Goal: Task Accomplishment & Management: Complete application form

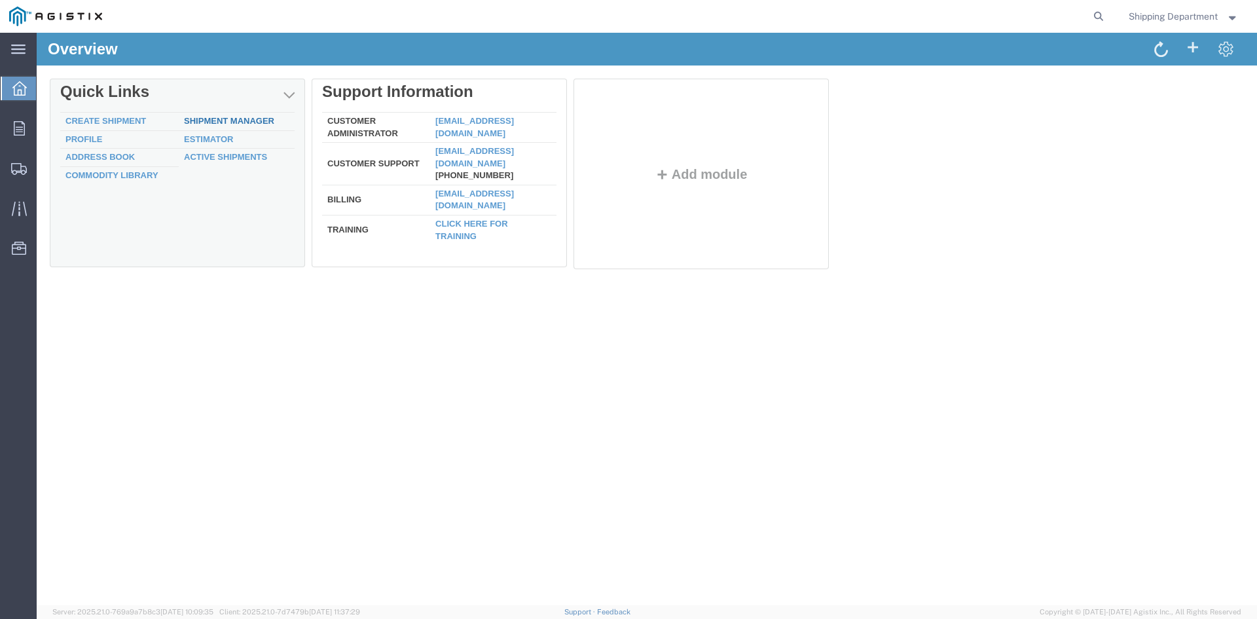
click at [237, 123] on link "Shipment Manager" at bounding box center [229, 121] width 90 height 10
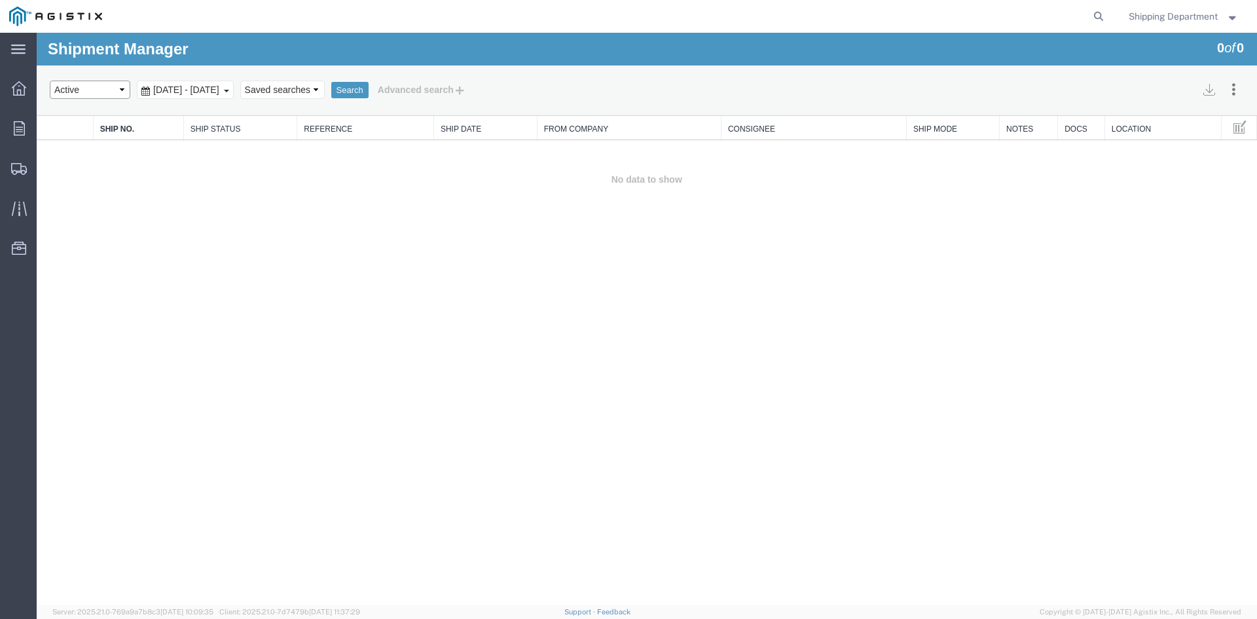
click at [124, 88] on select "Select status Active All Shipments Approved Booked Canceled Delivered Denied Ne…" at bounding box center [90, 90] width 81 height 18
select select "ALL"
click at [50, 81] on select "Select status Active All Shipments Approved Booked Canceled Delivered Denied Ne…" at bounding box center [90, 90] width 81 height 18
click at [369, 92] on button "Search" at bounding box center [349, 90] width 37 height 17
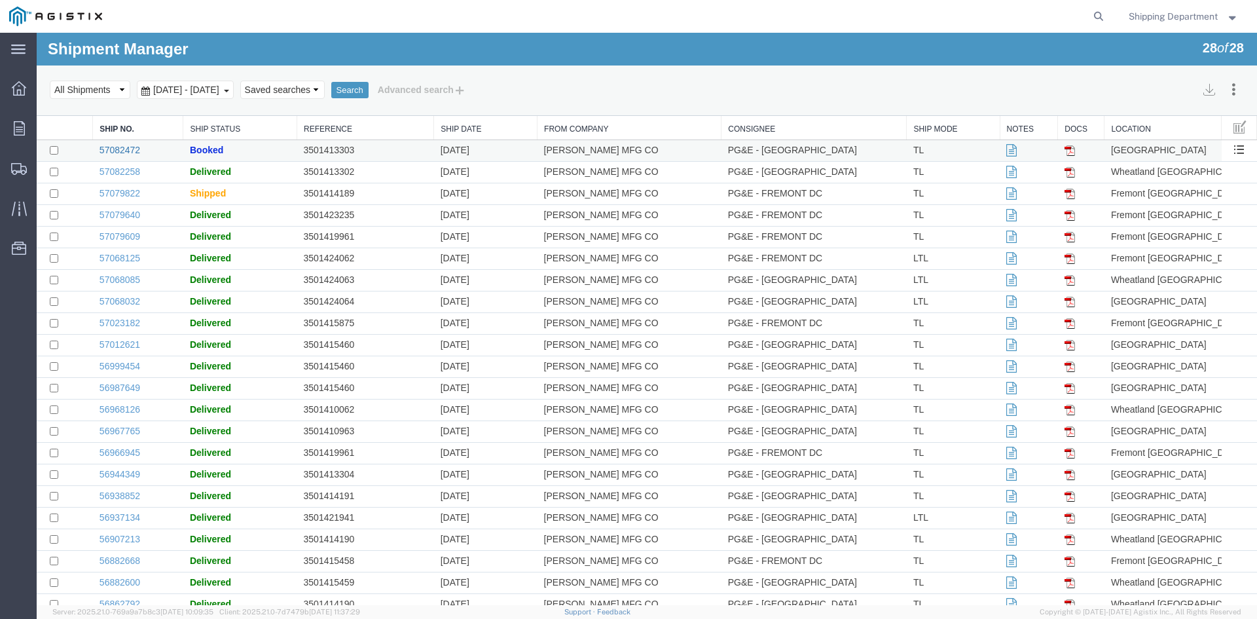
click at [115, 154] on link "57082472" at bounding box center [119, 150] width 41 height 10
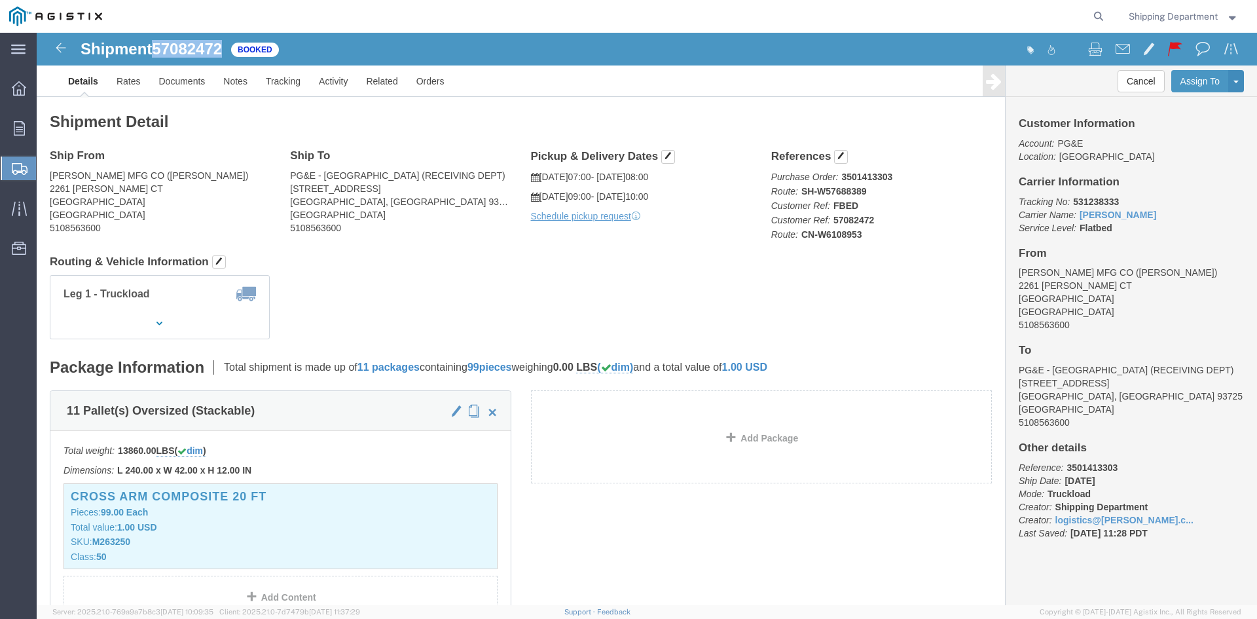
drag, startPoint x: 189, startPoint y: 12, endPoint x: 120, endPoint y: 22, distance: 68.8
click span "57082472"
copy span "57082472"
drag, startPoint x: 1072, startPoint y: 170, endPoint x: 1030, endPoint y: 166, distance: 42.1
click b "531238333"
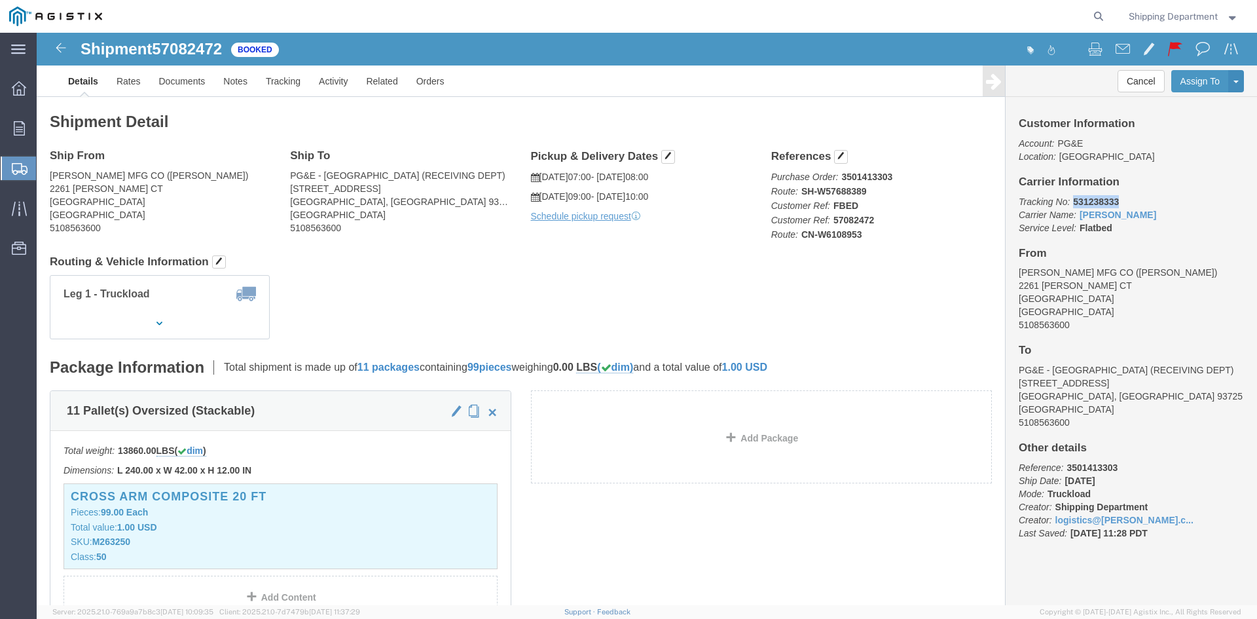
copy b "531238333"
click at [18, 90] on icon at bounding box center [19, 88] width 14 height 14
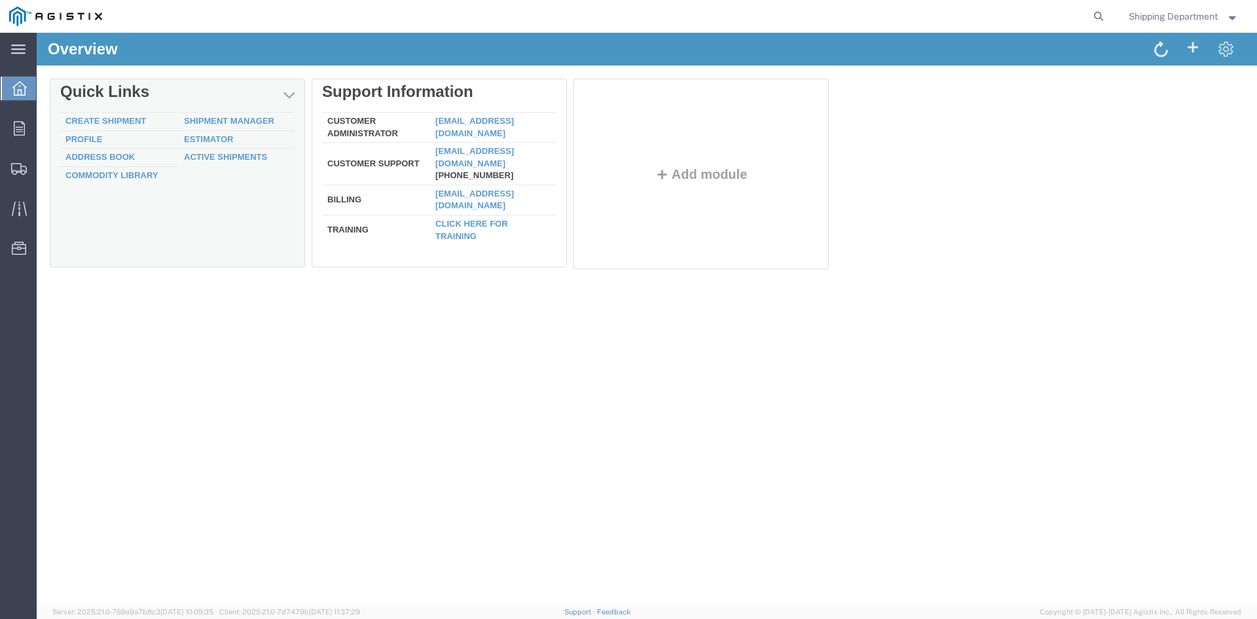
click at [111, 114] on div "Delete Quick Links Create Shipment Shipment Manager Profile Estimator Address B…" at bounding box center [647, 177] width 1194 height 196
click at [120, 122] on link "Create Shipment" at bounding box center [105, 121] width 81 height 10
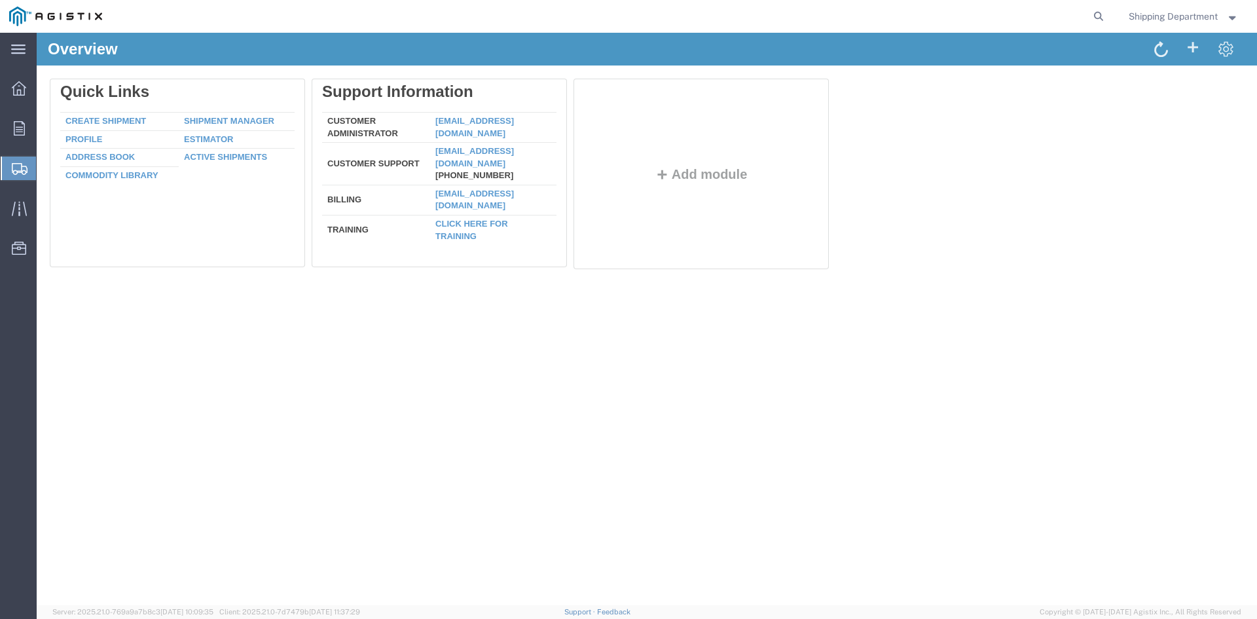
click at [127, 122] on div at bounding box center [647, 319] width 1220 height 572
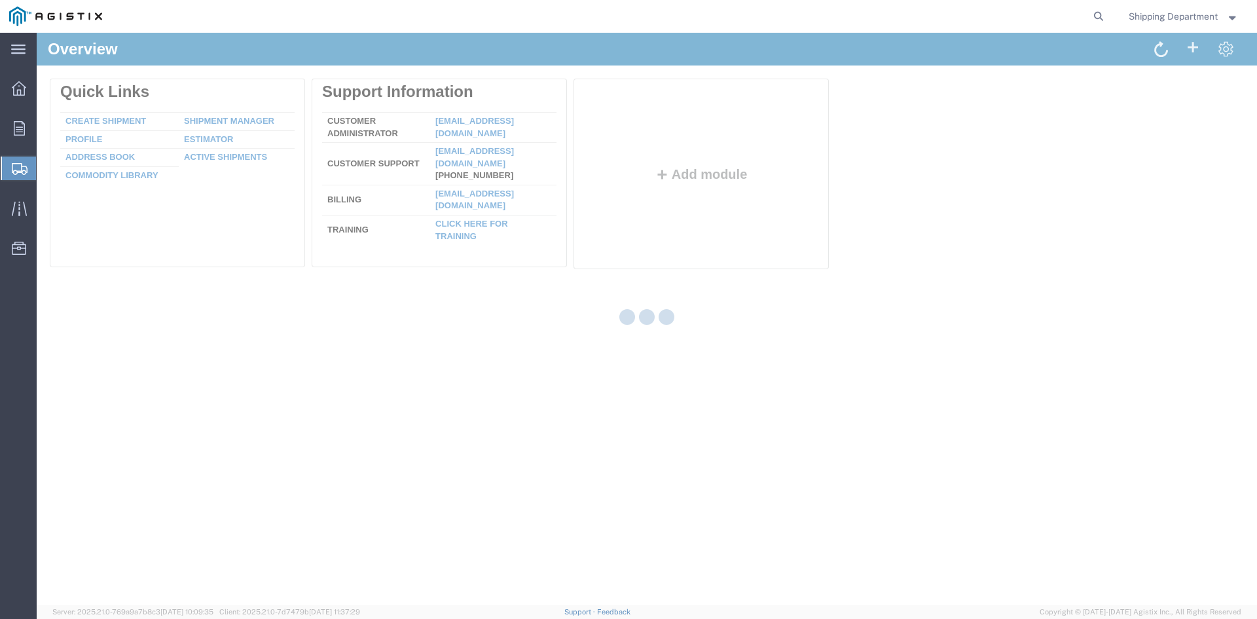
click at [127, 122] on div at bounding box center [647, 319] width 1220 height 572
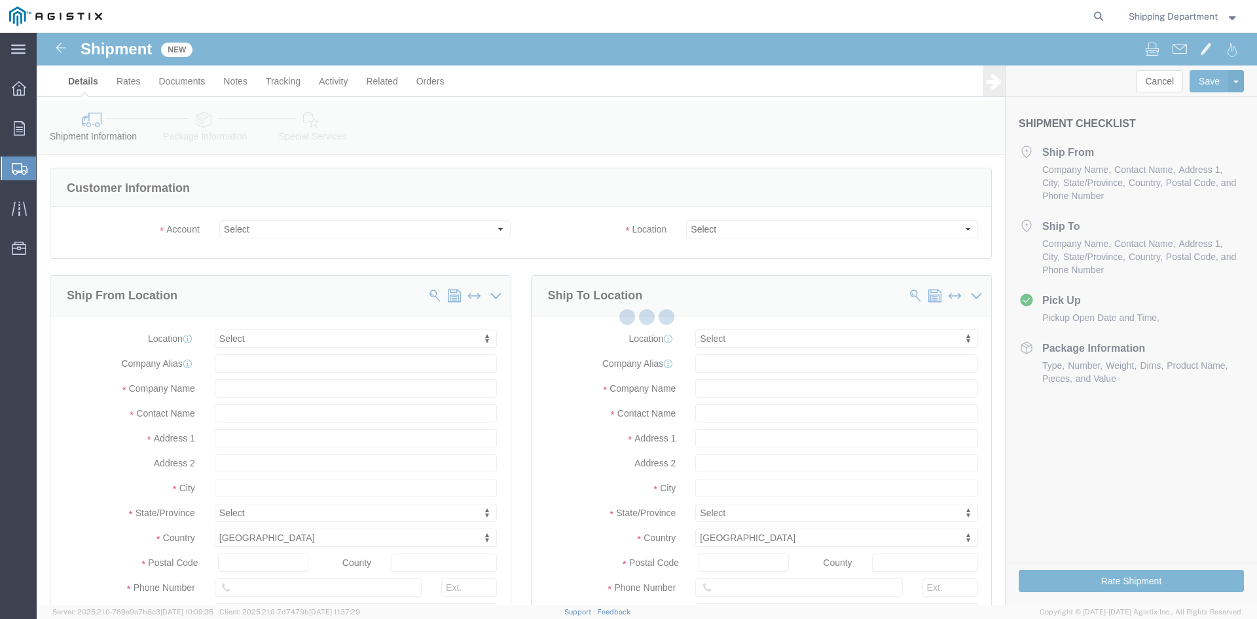
select select
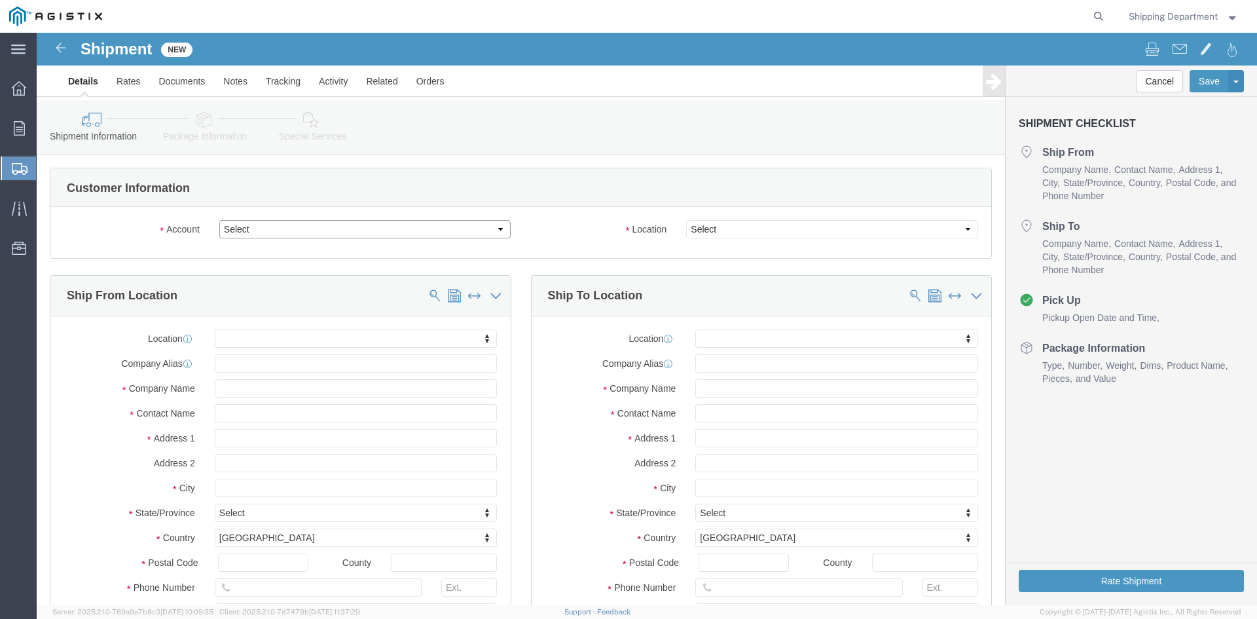
click select "Select [PERSON_NAME] Manufacturing Co PG&E"
select select "9596"
click select "Select [PERSON_NAME] Manufacturing Co PG&E"
select select "PURCHORD"
select select
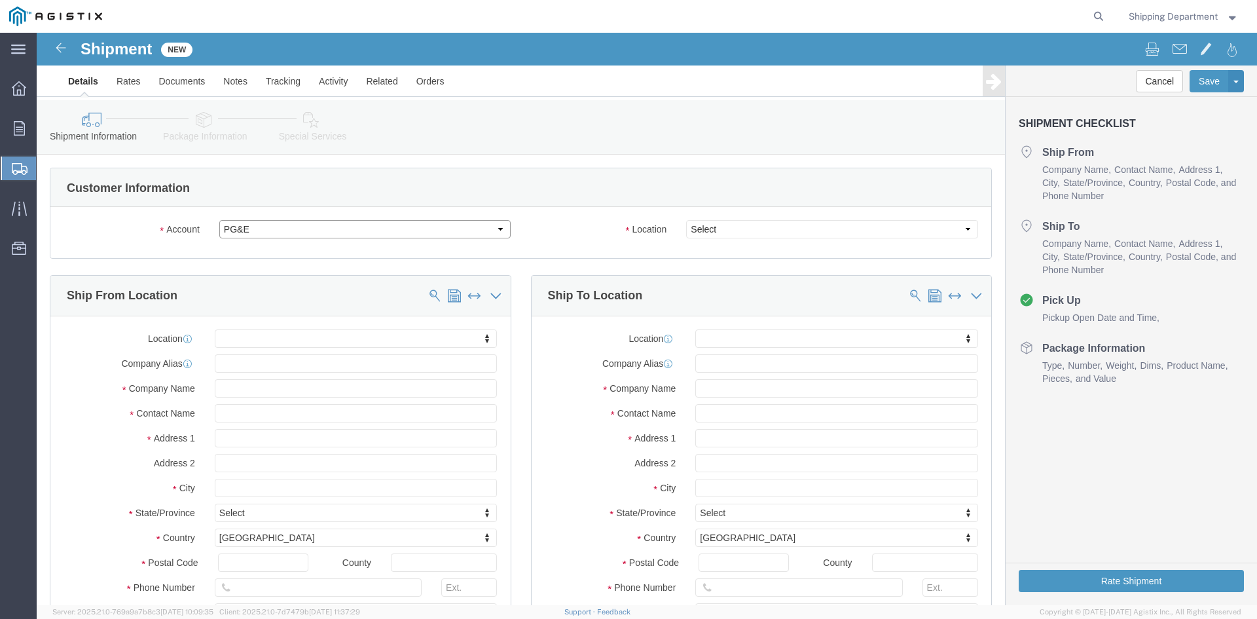
select select
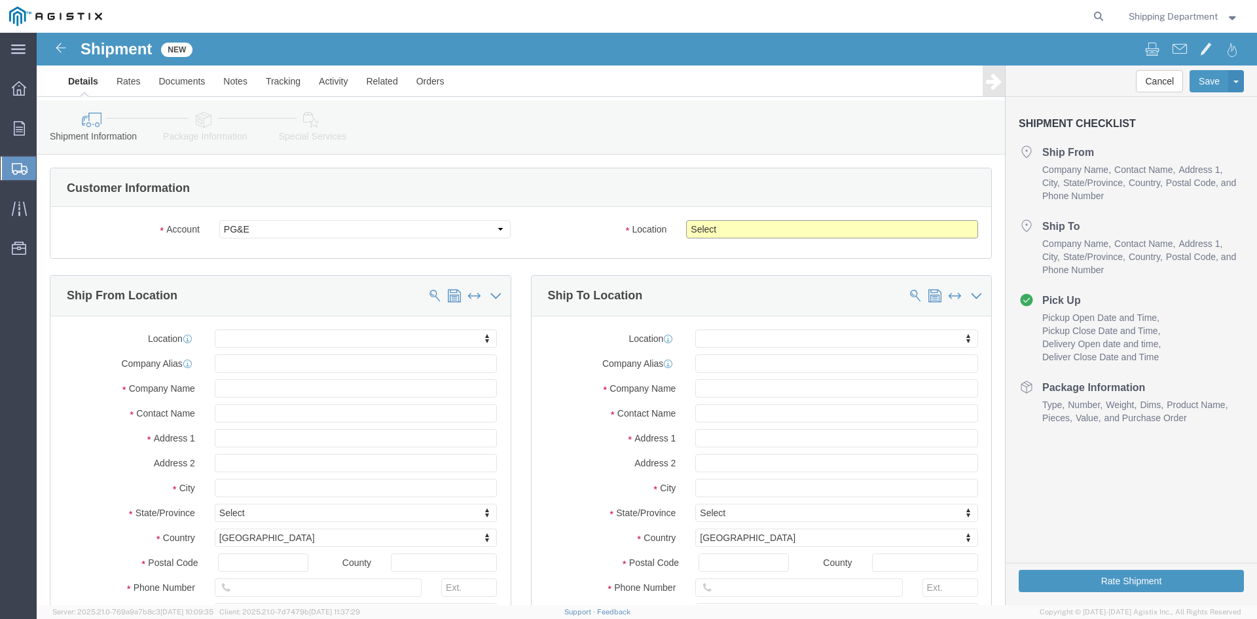
click select "Select All Others [GEOGRAPHIC_DATA] [GEOGRAPHIC_DATA] [GEOGRAPHIC_DATA] [GEOGRA…"
select select "19745"
click select "Select All Others [GEOGRAPHIC_DATA] [GEOGRAPHIC_DATA] [GEOGRAPHIC_DATA] [GEOGRA…"
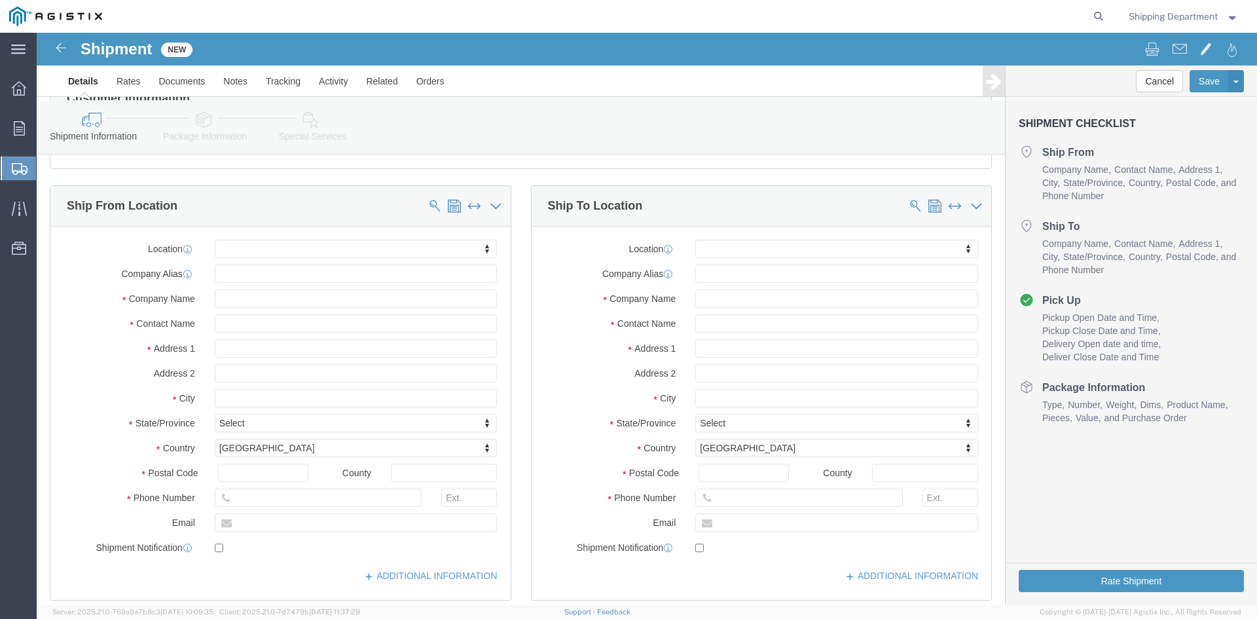
scroll to position [131, 0]
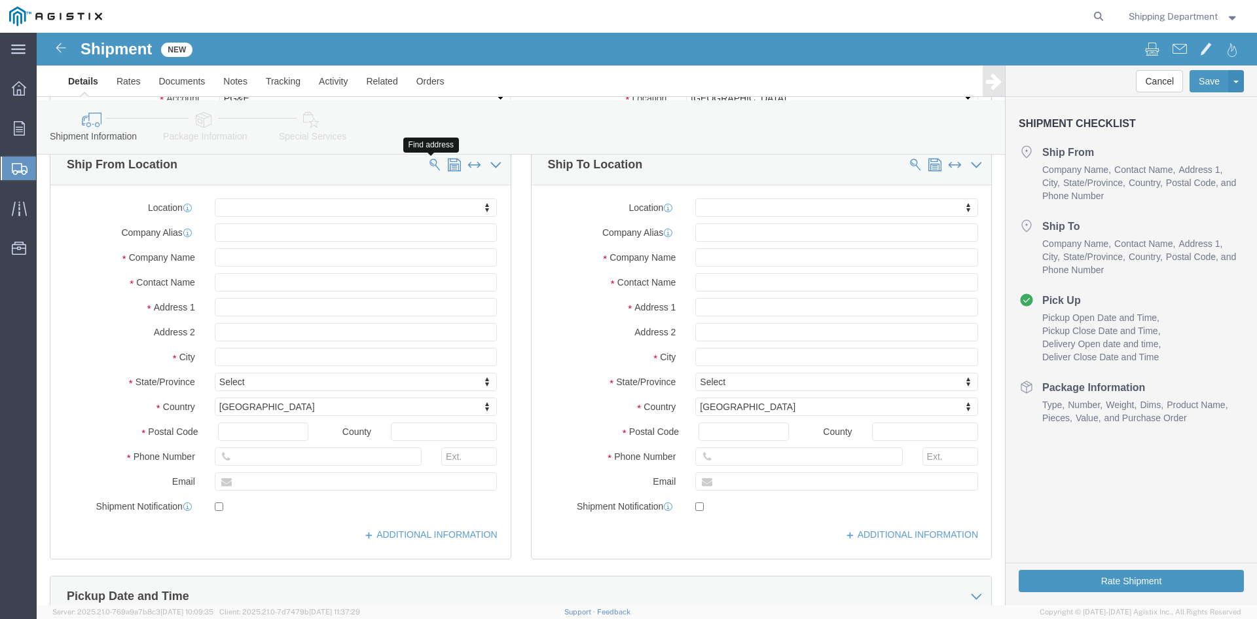
click button
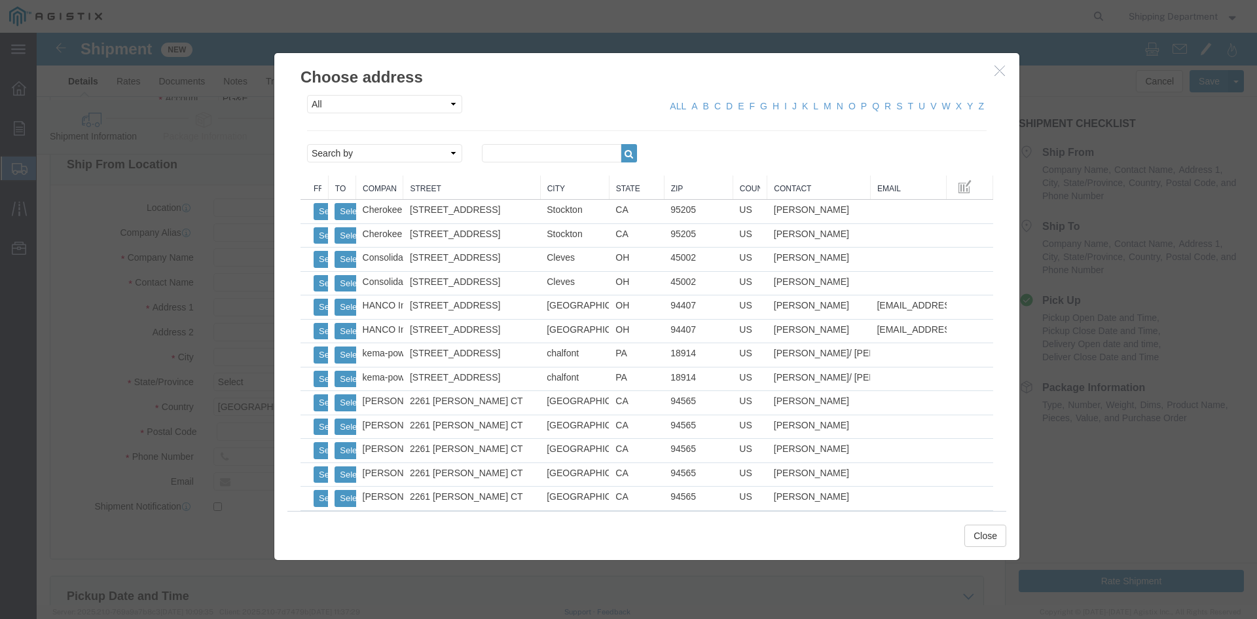
click link "Zip"
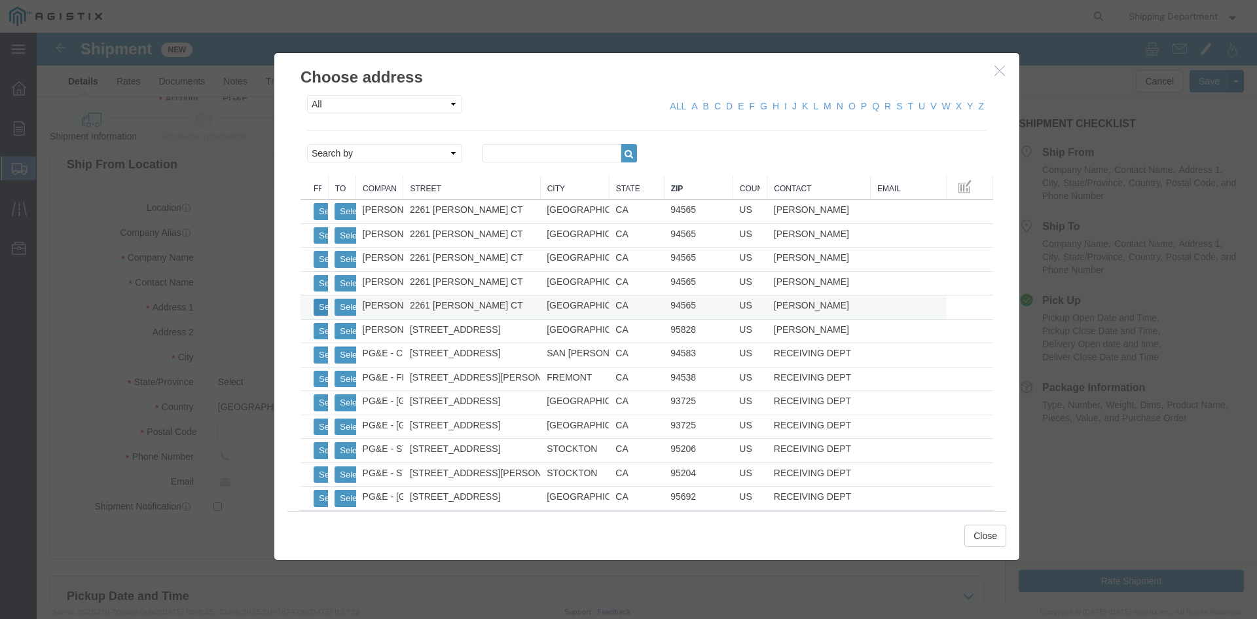
click button "Select"
select select
type input "[PERSON_NAME] MFG CO"
type input "[PERSON_NAME]"
type input "2261 [PERSON_NAME] CT"
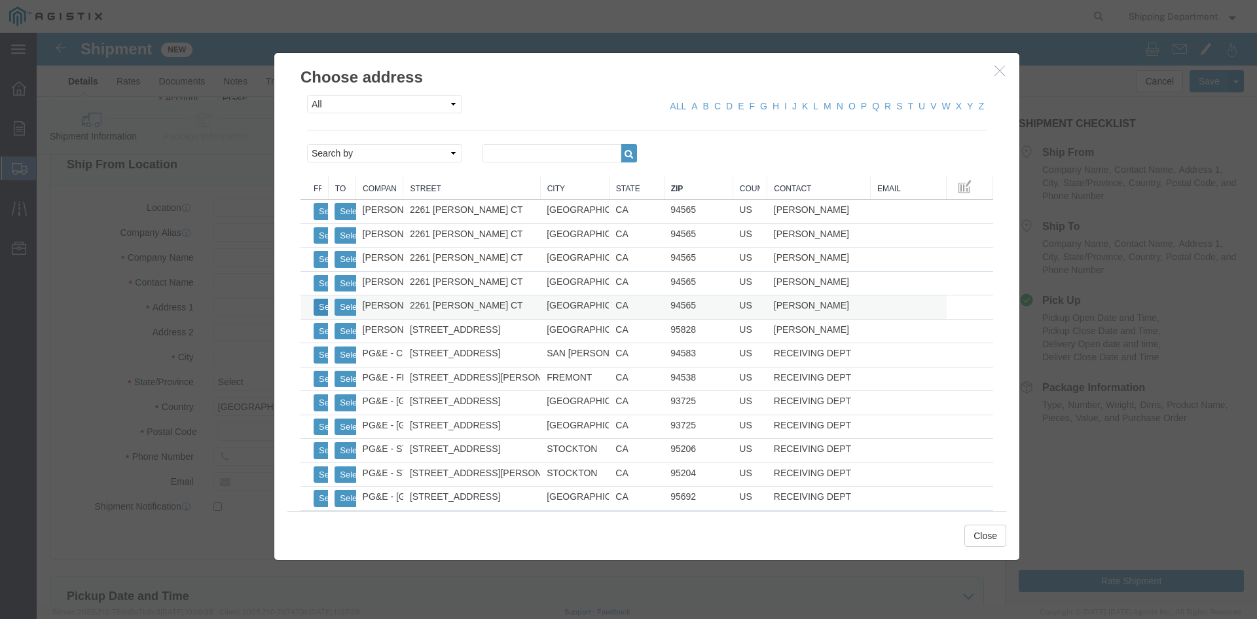
type input "[GEOGRAPHIC_DATA]"
type input "94565"
type input "5108563600"
select select "CA"
click button "Select"
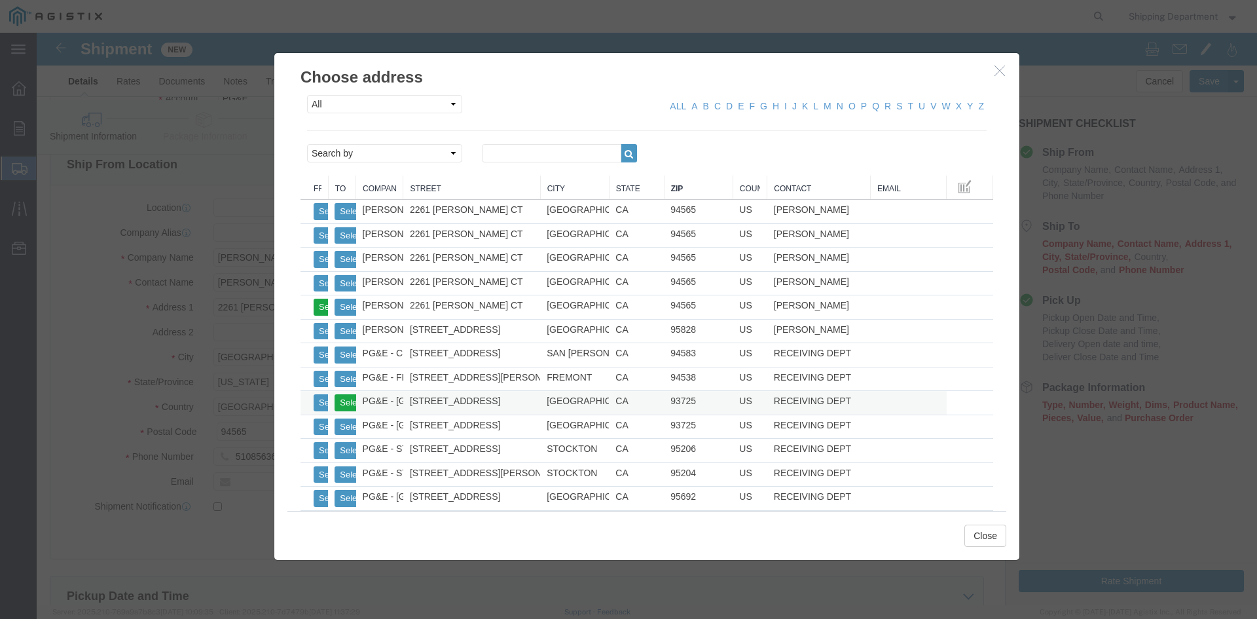
select select
type input "PG&E - [GEOGRAPHIC_DATA]"
type input "RECEIVING DEPT"
type input "[STREET_ADDRESS]"
type input "[GEOGRAPHIC_DATA]"
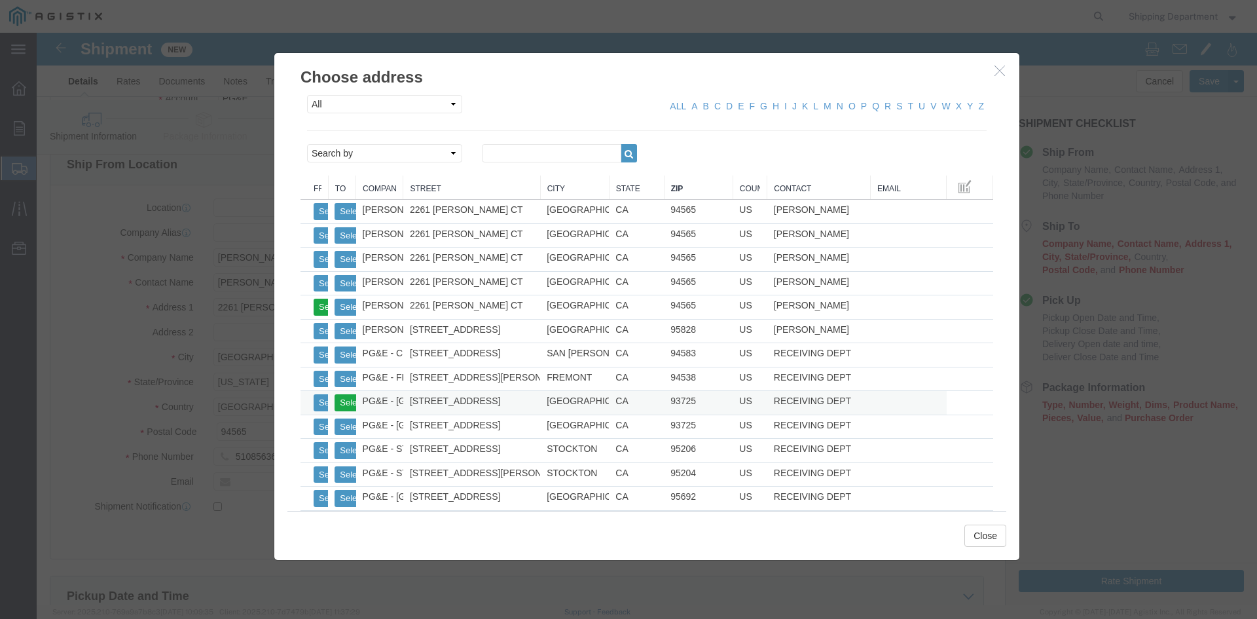
type input "93725"
type input "5108563600"
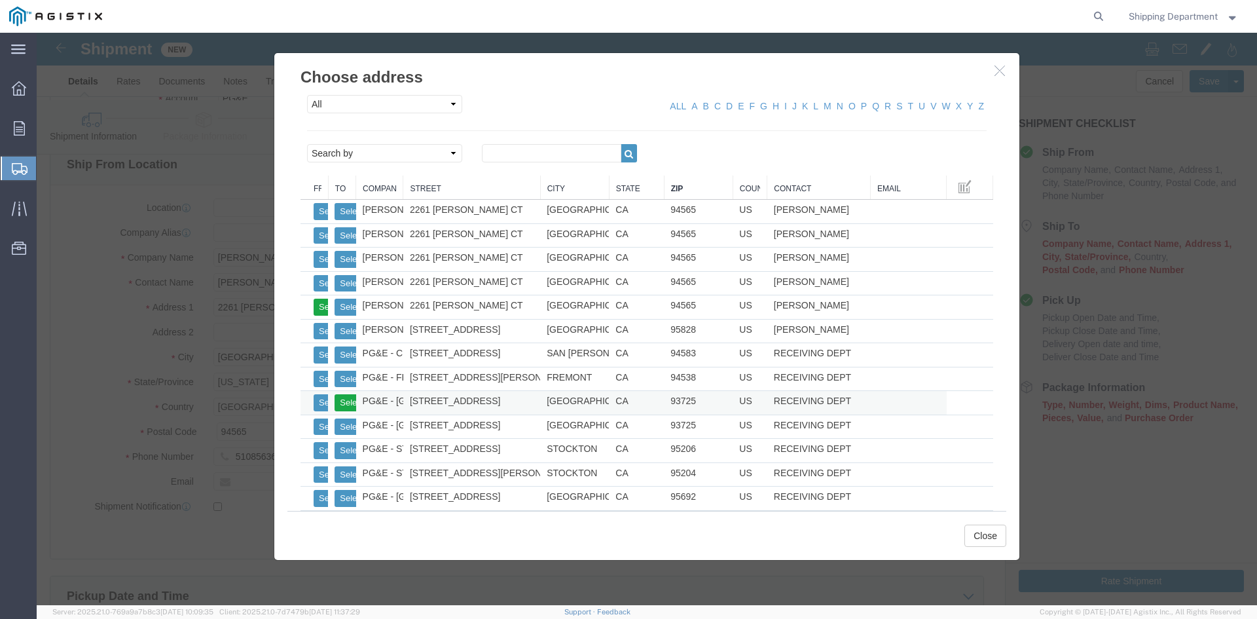
select select "CA"
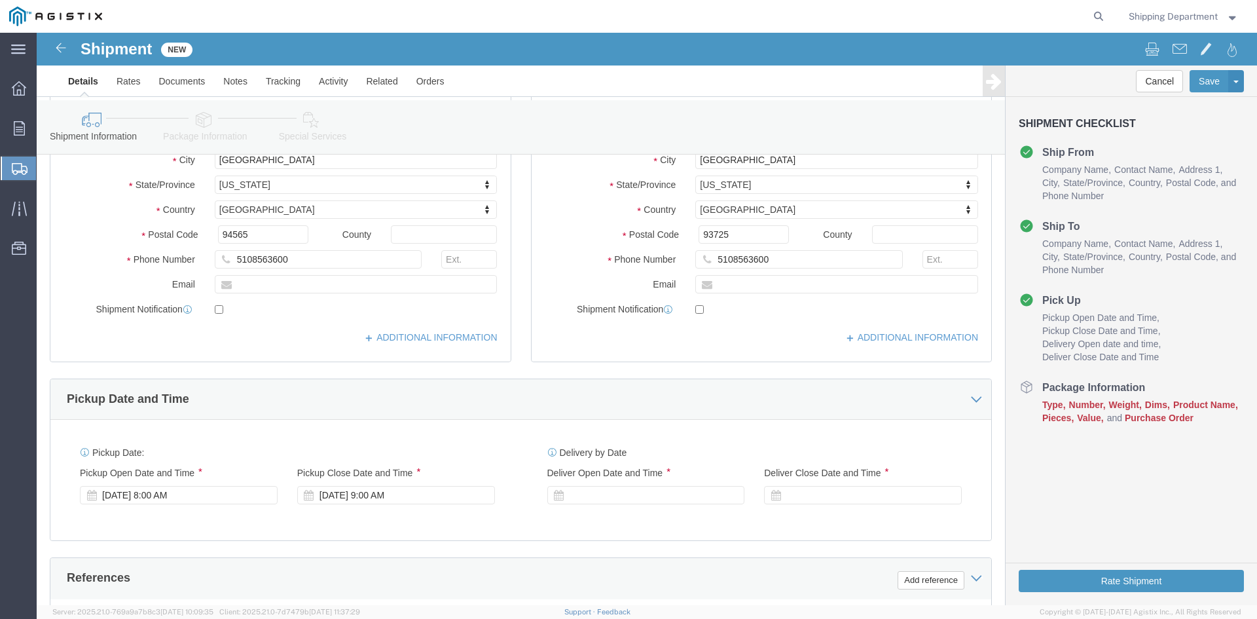
scroll to position [393, 0]
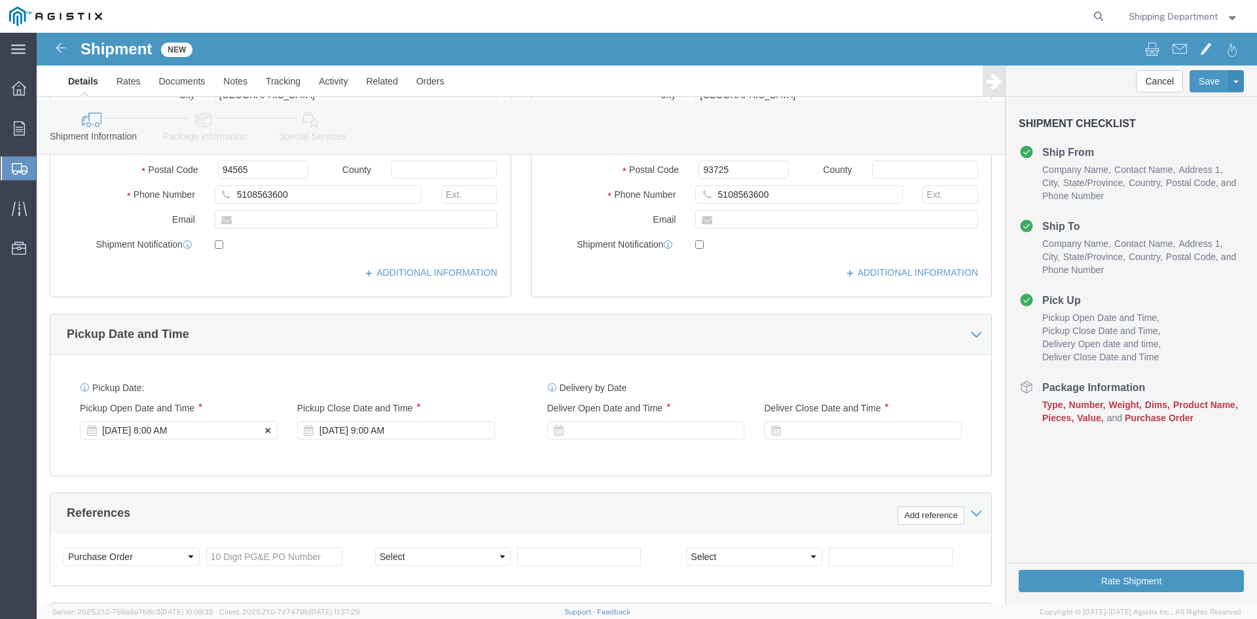
click div "[DATE] 8:00 AM"
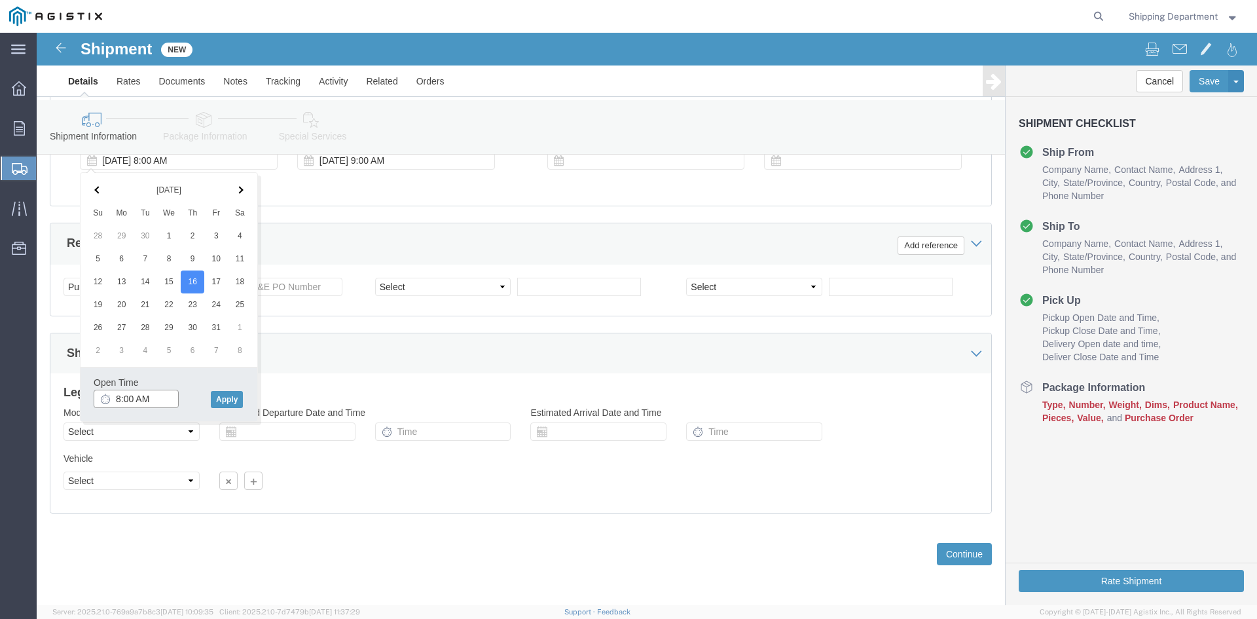
click input "8:00 AM"
click button "Apply"
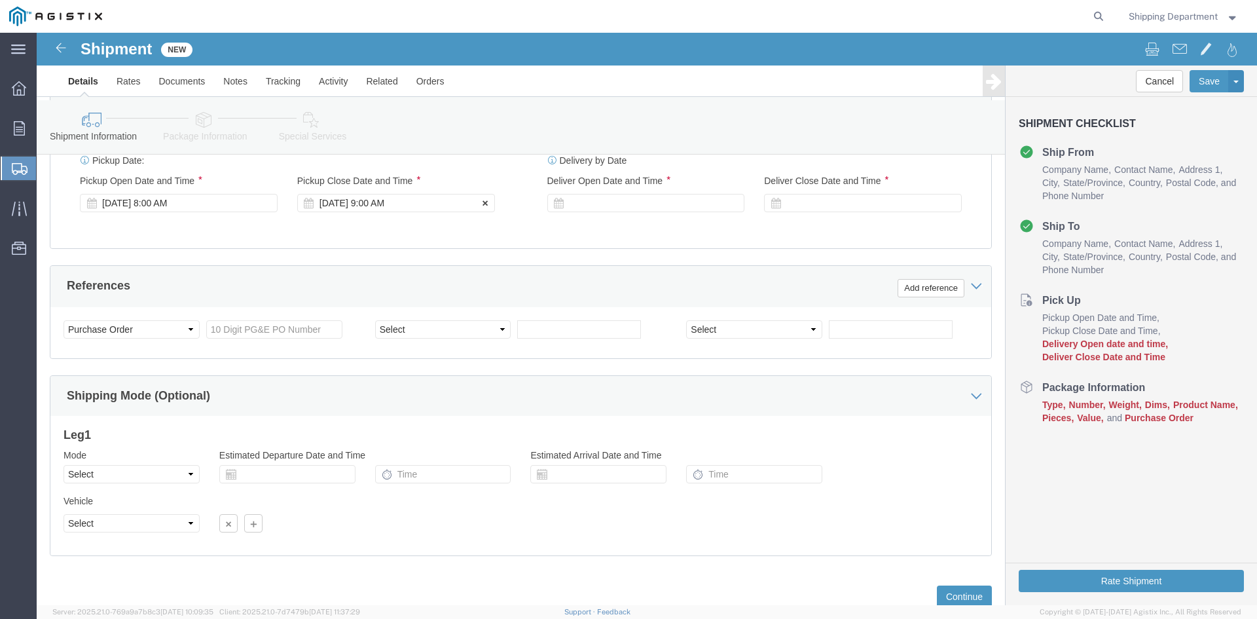
scroll to position [597, 0]
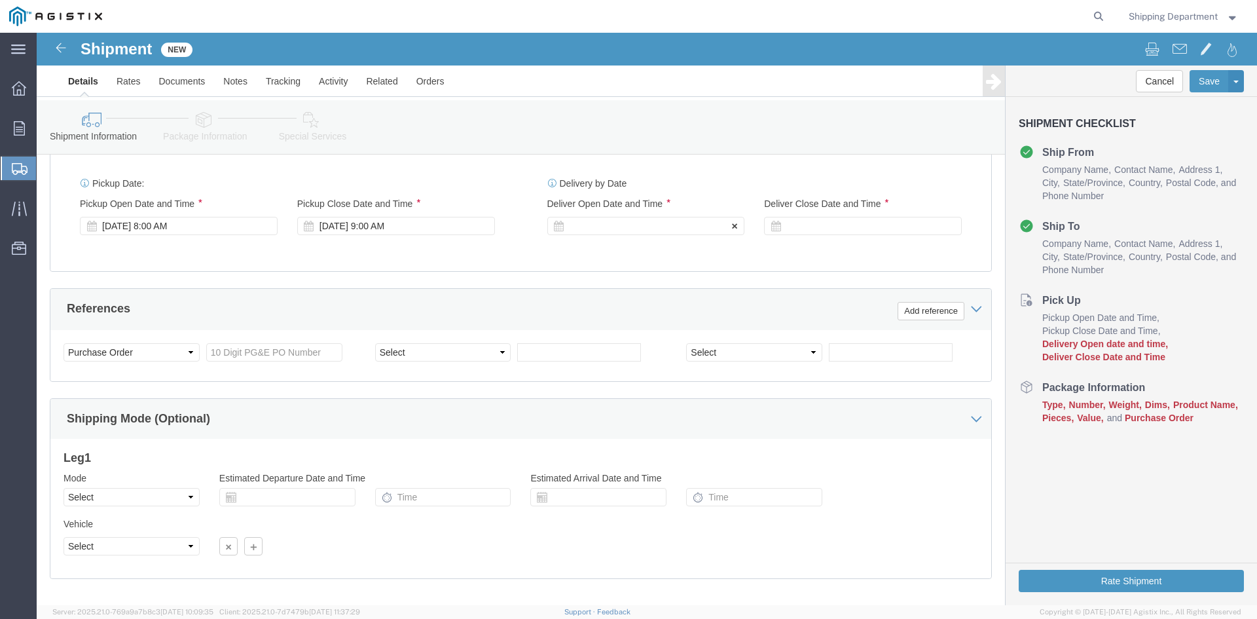
click div
click button "Apply"
click div
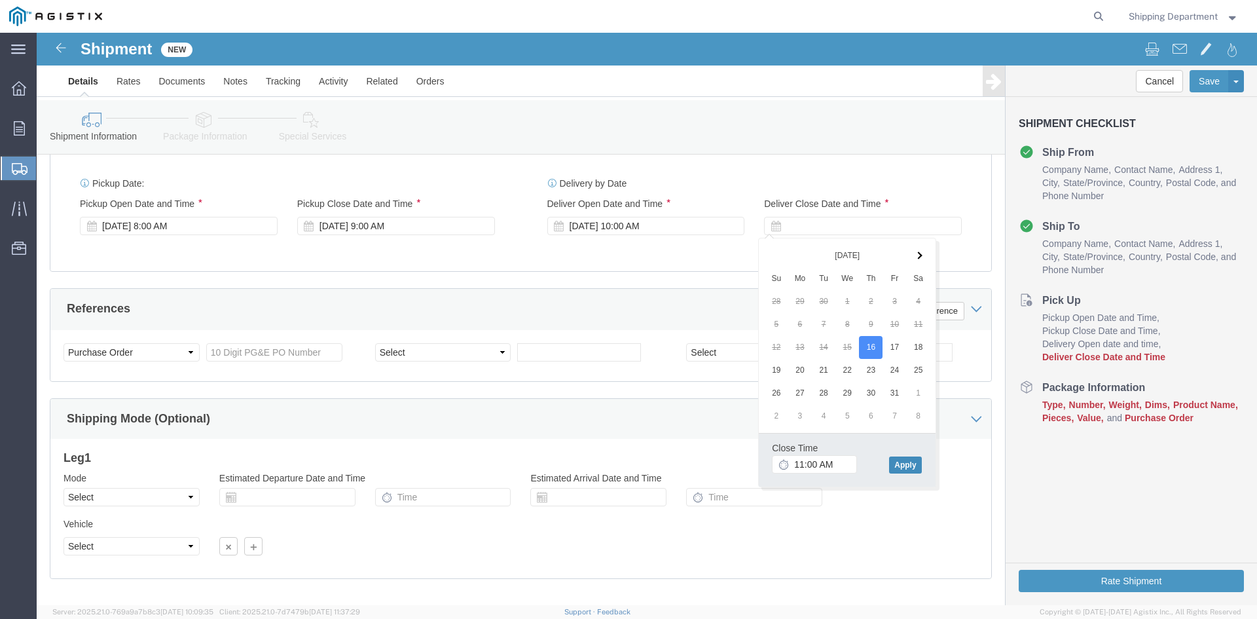
click button "Apply"
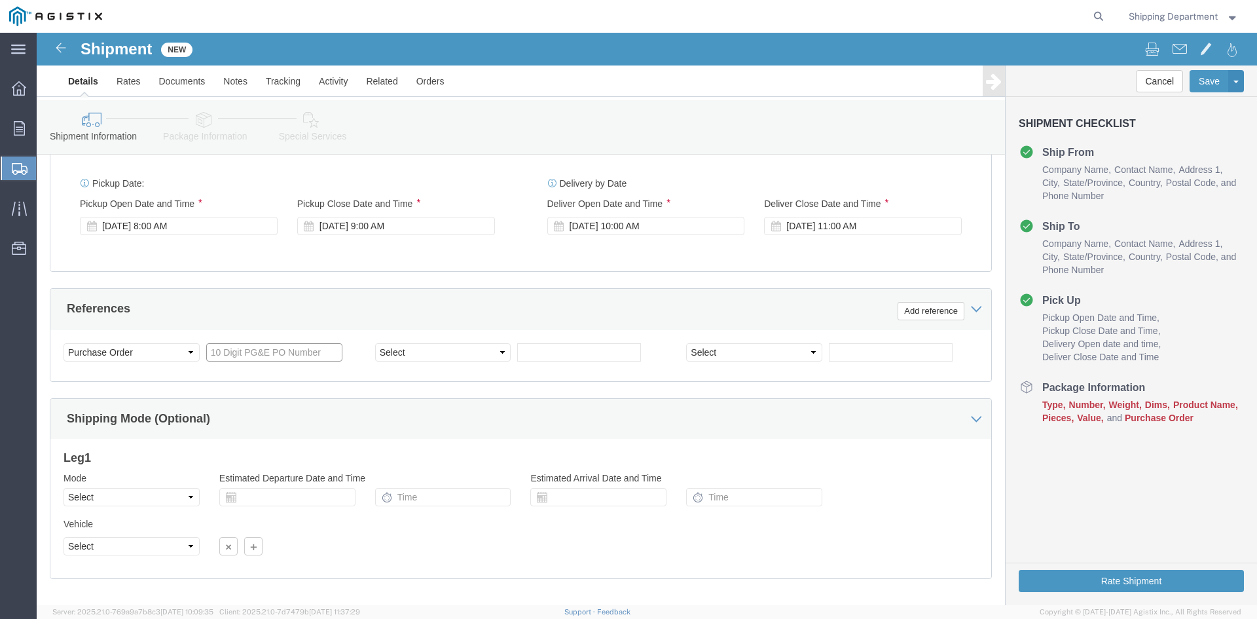
click input "text"
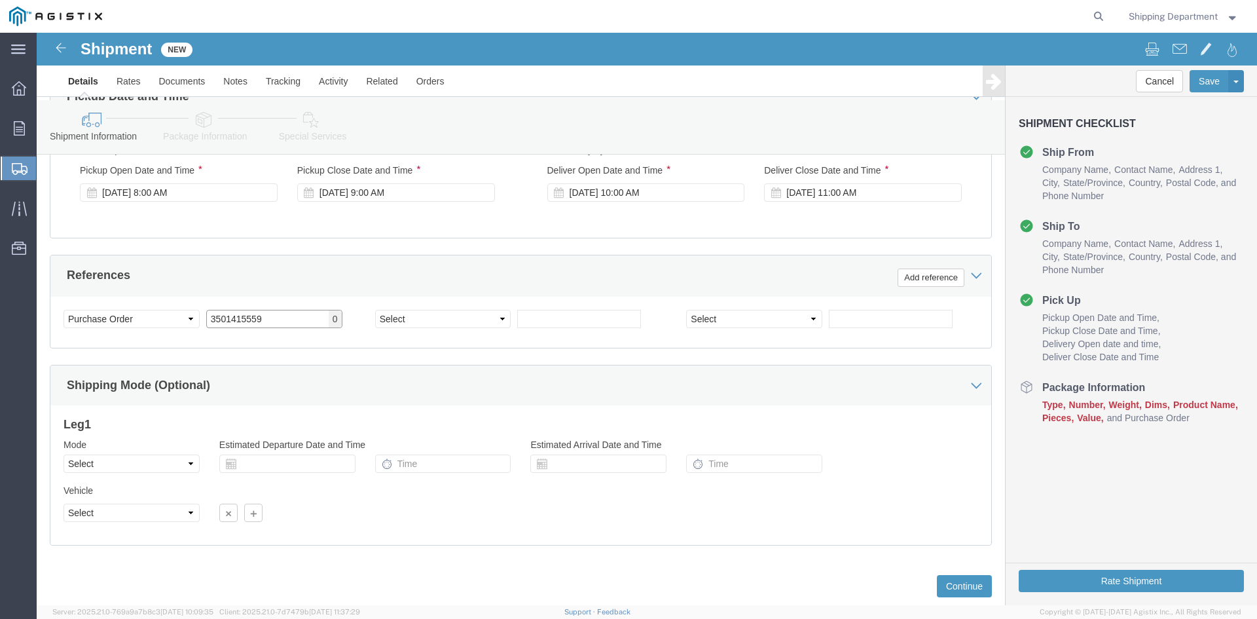
scroll to position [662, 0]
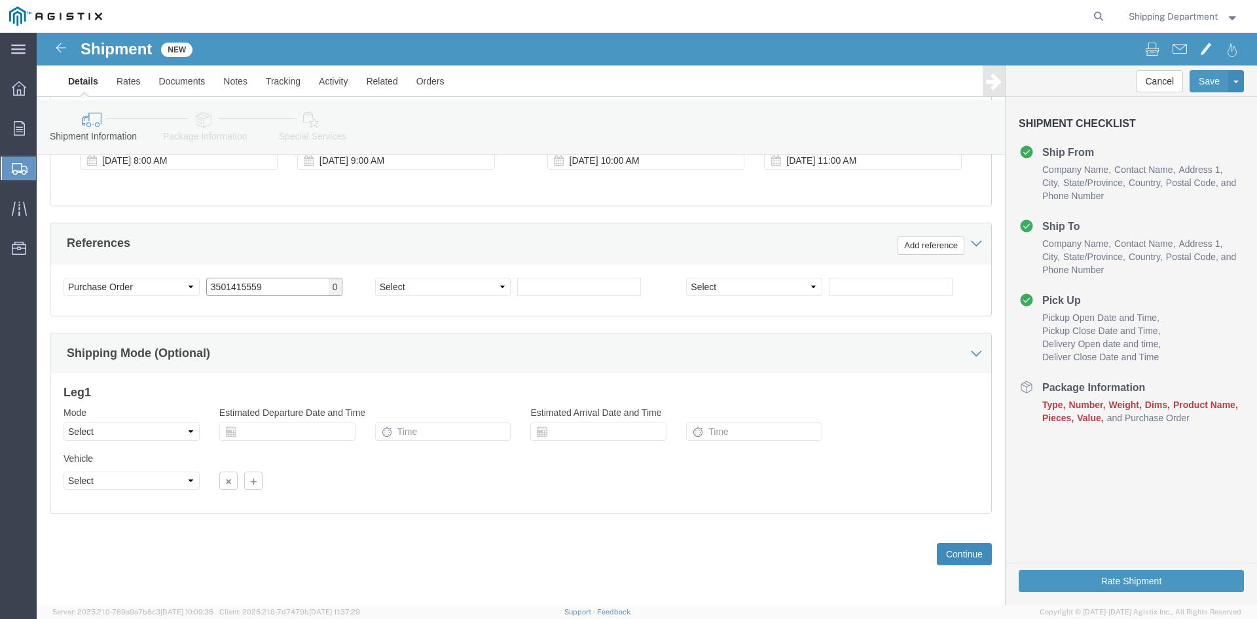
type input "3501415559"
click button "Continue"
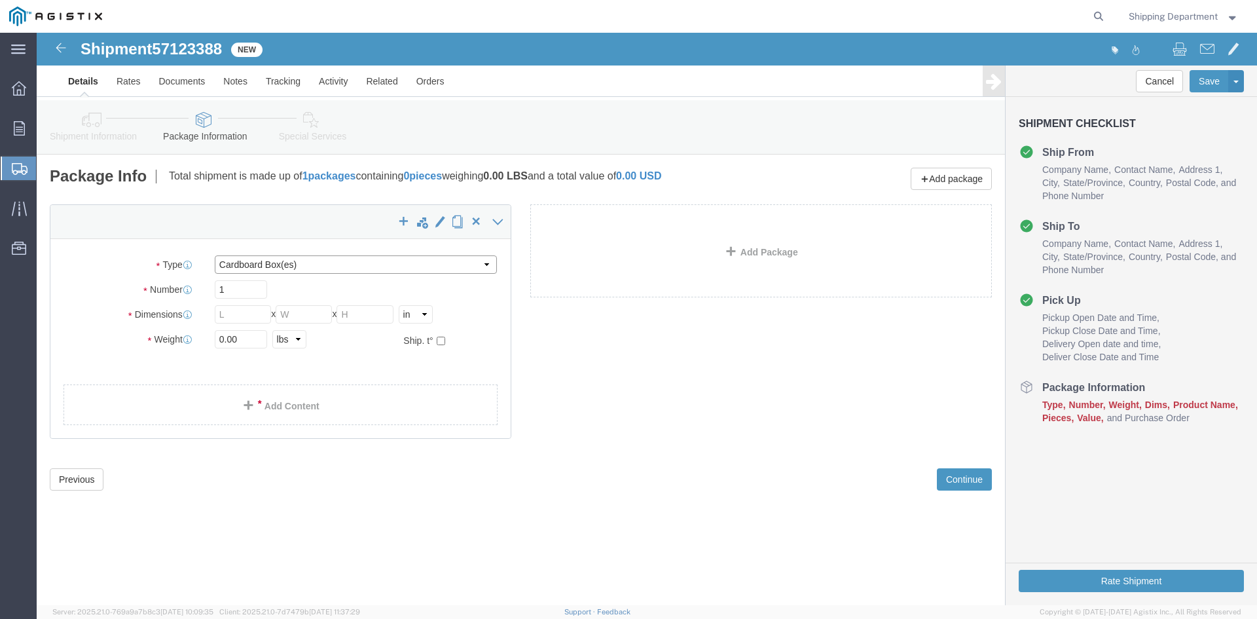
click select "Select Bulk Bundle(s) Cardboard Box(es) Carton(s) Crate(s) Drum(s) (Fiberboard)…"
select select "POST"
click select "Select Bulk Bundle(s) Cardboard Box(es) Carton(s) Crate(s) Drum(s) (Fiberboard)…"
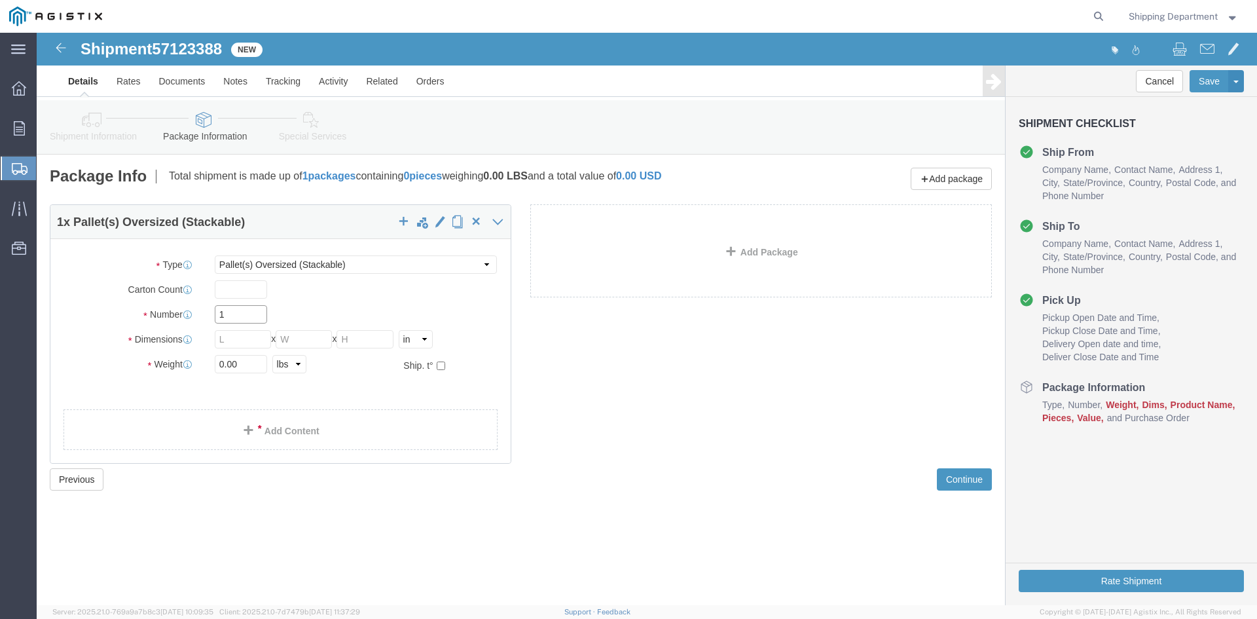
drag, startPoint x: 196, startPoint y: 279, endPoint x: 156, endPoint y: 286, distance: 40.5
click div "Number 1"
type input "9"
click input "text"
type input "2"
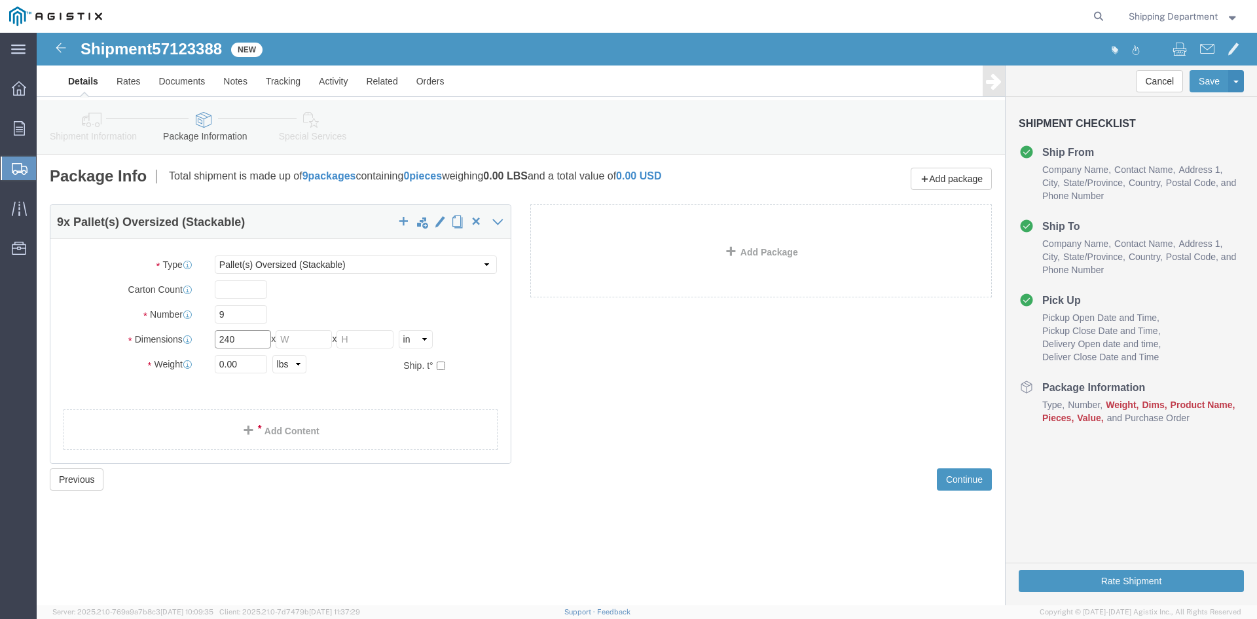
type input "240"
type input "42"
type input "12"
drag, startPoint x: 212, startPoint y: 332, endPoint x: 149, endPoint y: 336, distance: 63.0
click div "Weight 0.00 Select kgs lbs Ship. t°"
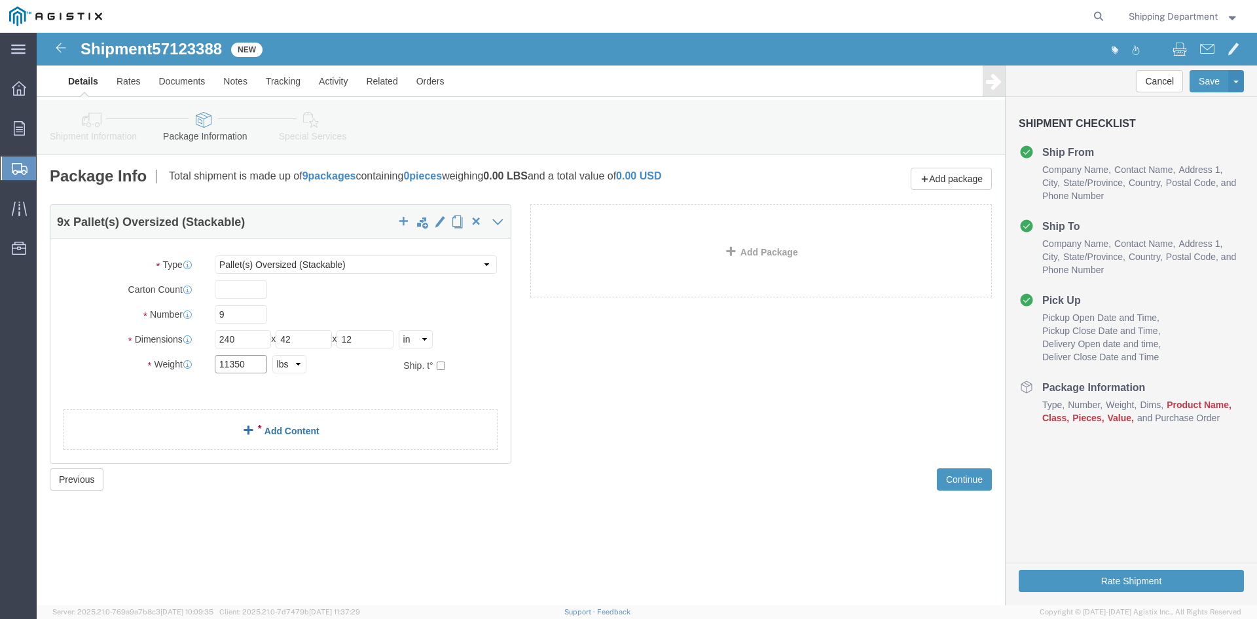
type input "11350"
click link "Add Content"
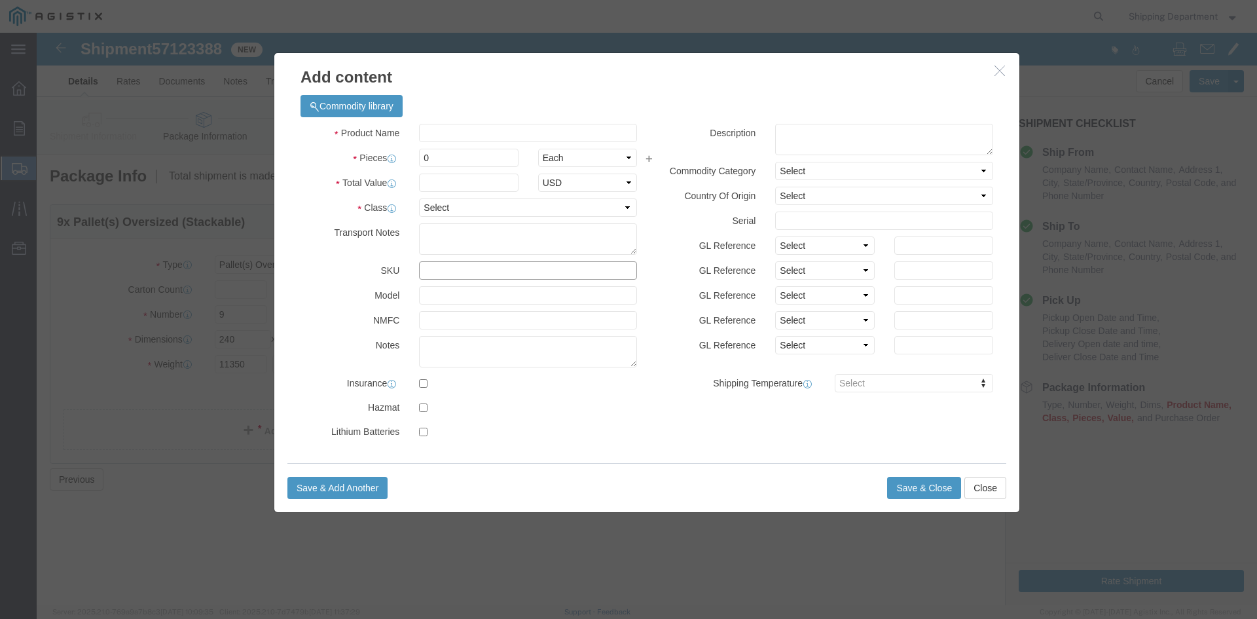
click input "text"
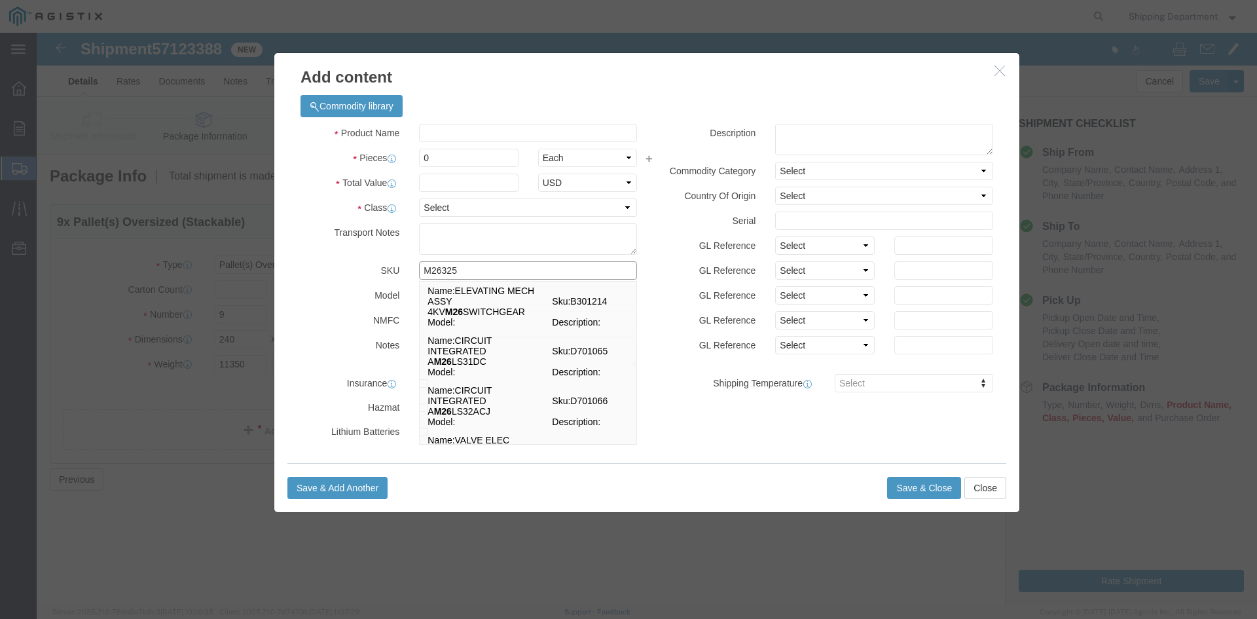
type input "M263250"
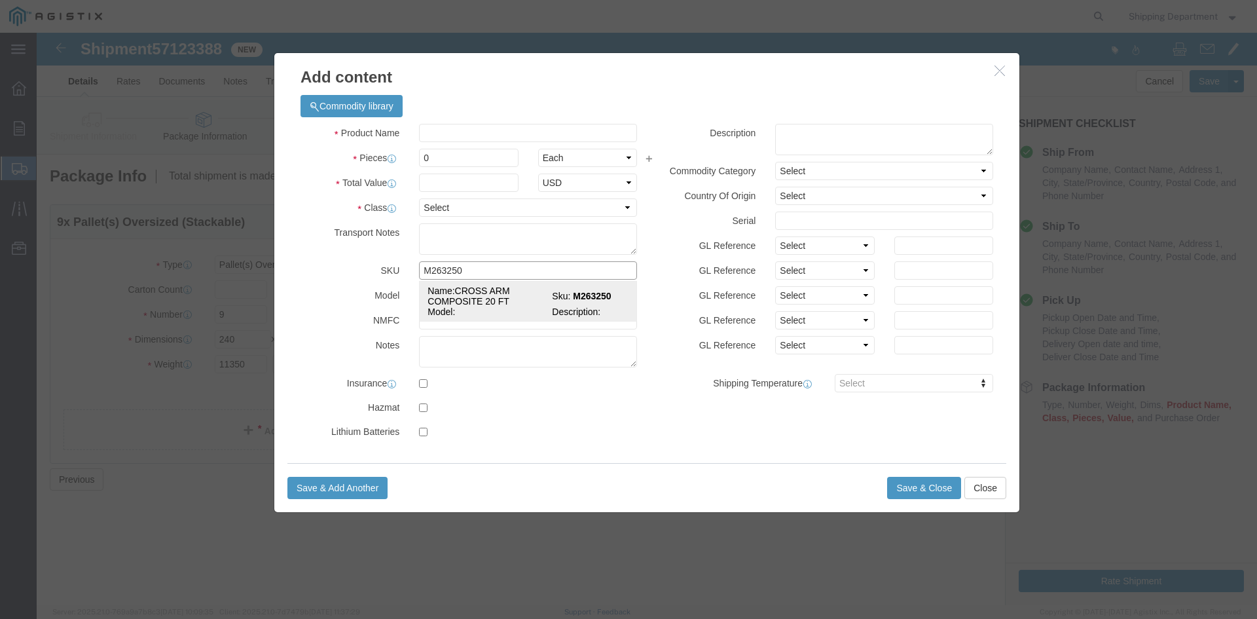
click td "Name: CROSS ARM COMPOSITE 20 FT"
select select
select select "USD"
type input "CROSS ARM COMPOSITE 20 FT"
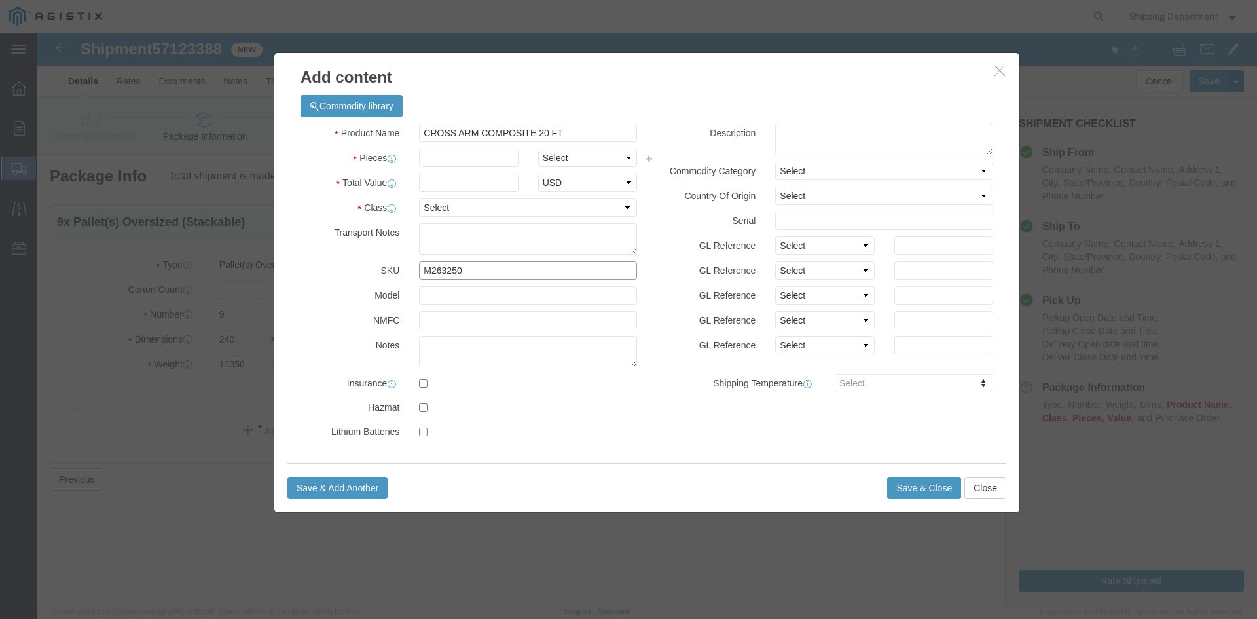
type input "M263250"
click input "text"
type input "81"
click input "text"
type input "1"
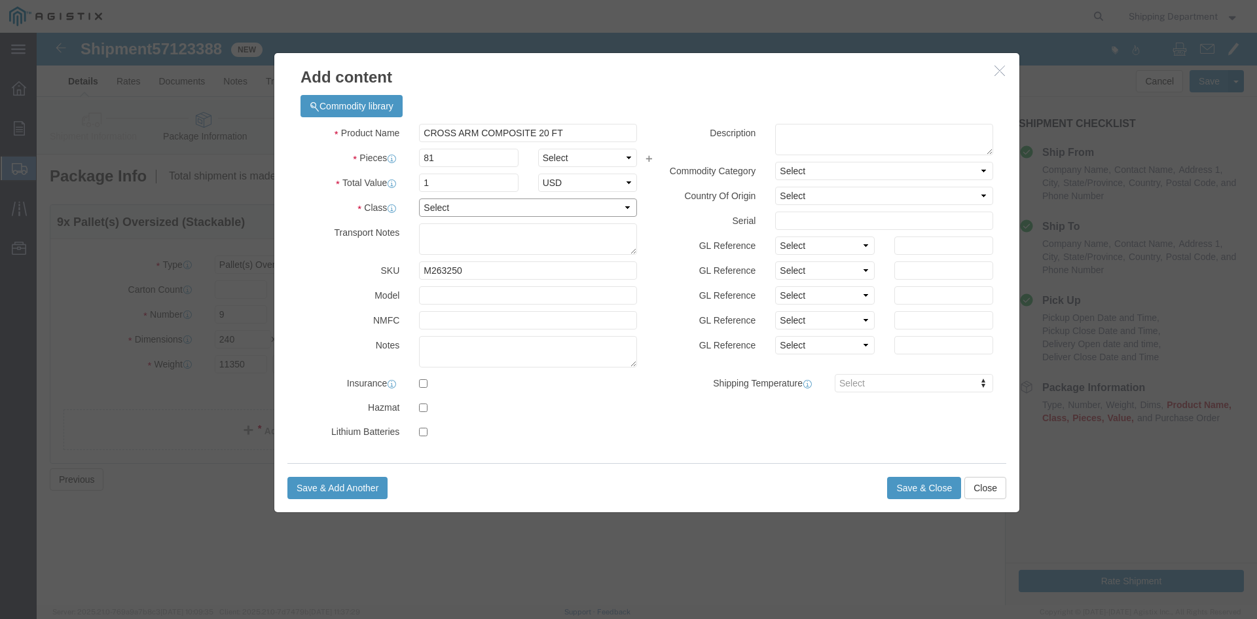
click select "Select 50 55 60 65 70 85 92.5 100 125 175 250 300 400"
select select "50"
click select "Select 50 55 60 65 70 85 92.5 100 125 175 250 300 400"
click button "Save & Close"
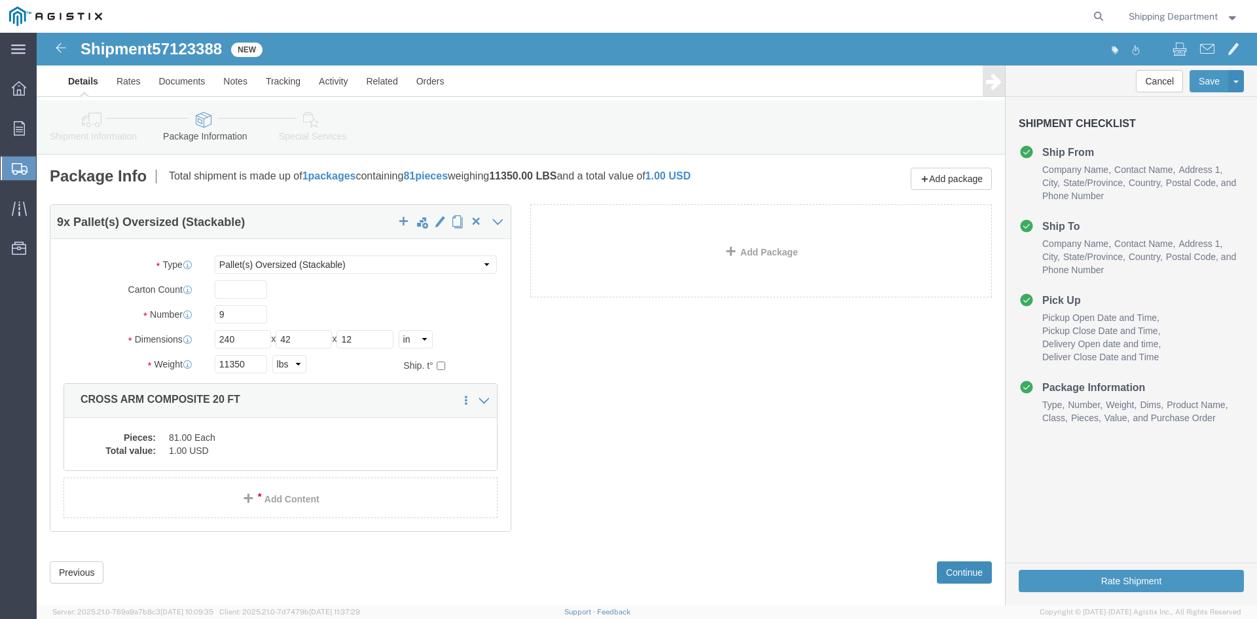
click button "Continue"
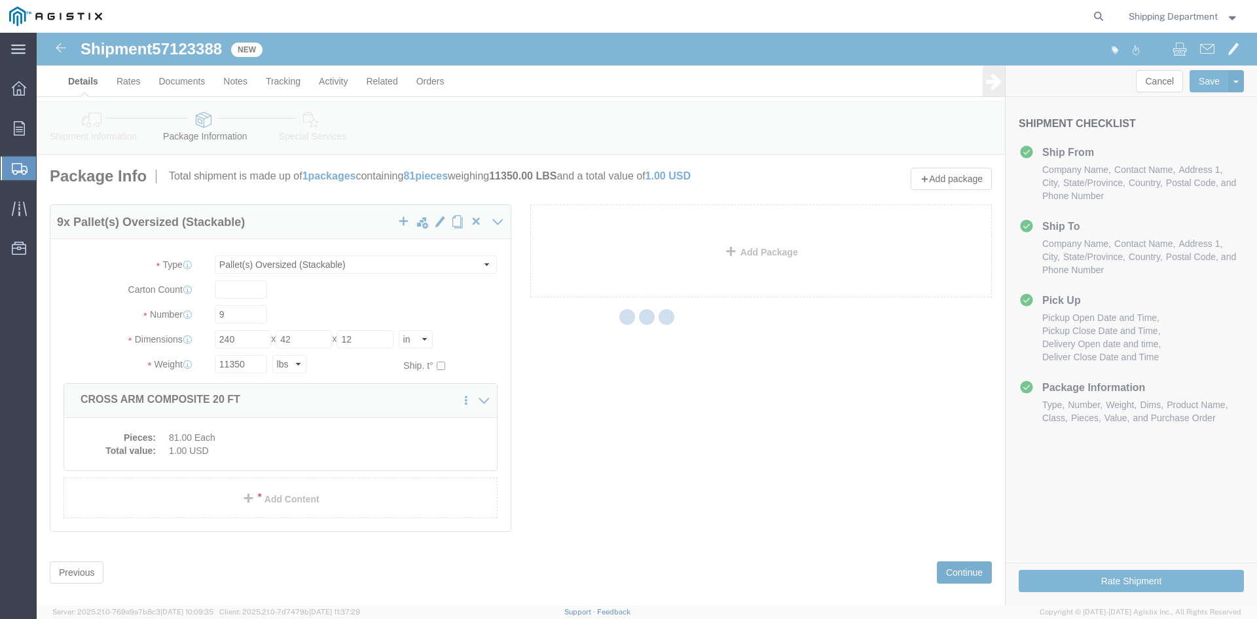
select select
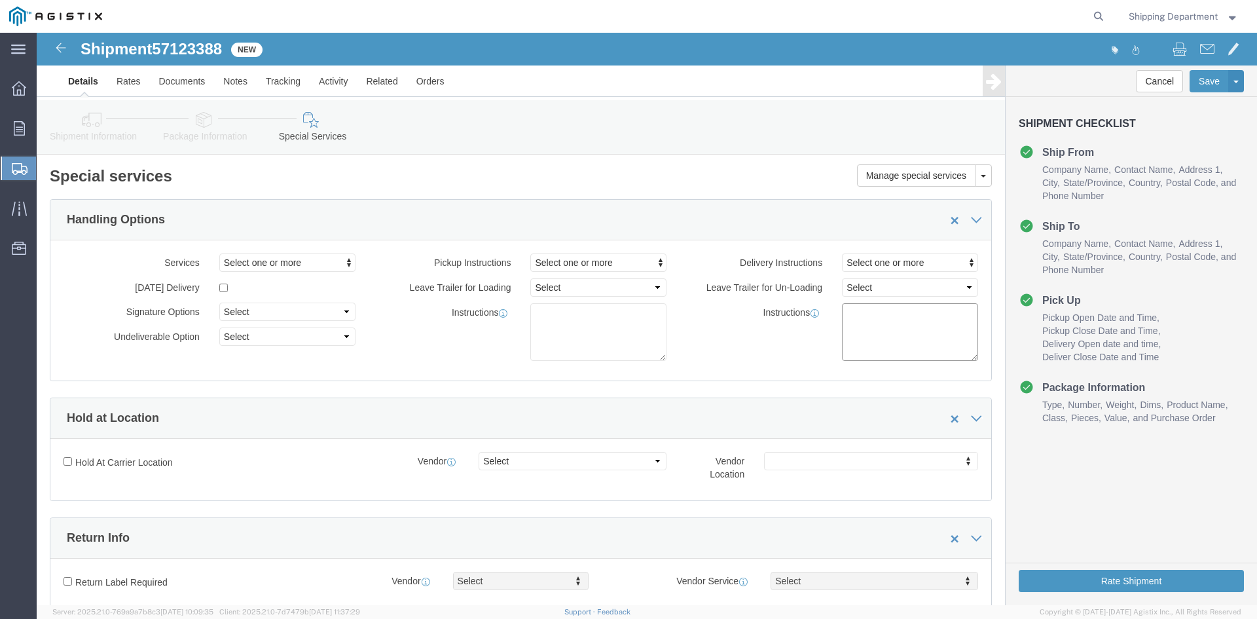
click textarea
type textarea "NONE URGENT M263250"
click button "Rate Shipment"
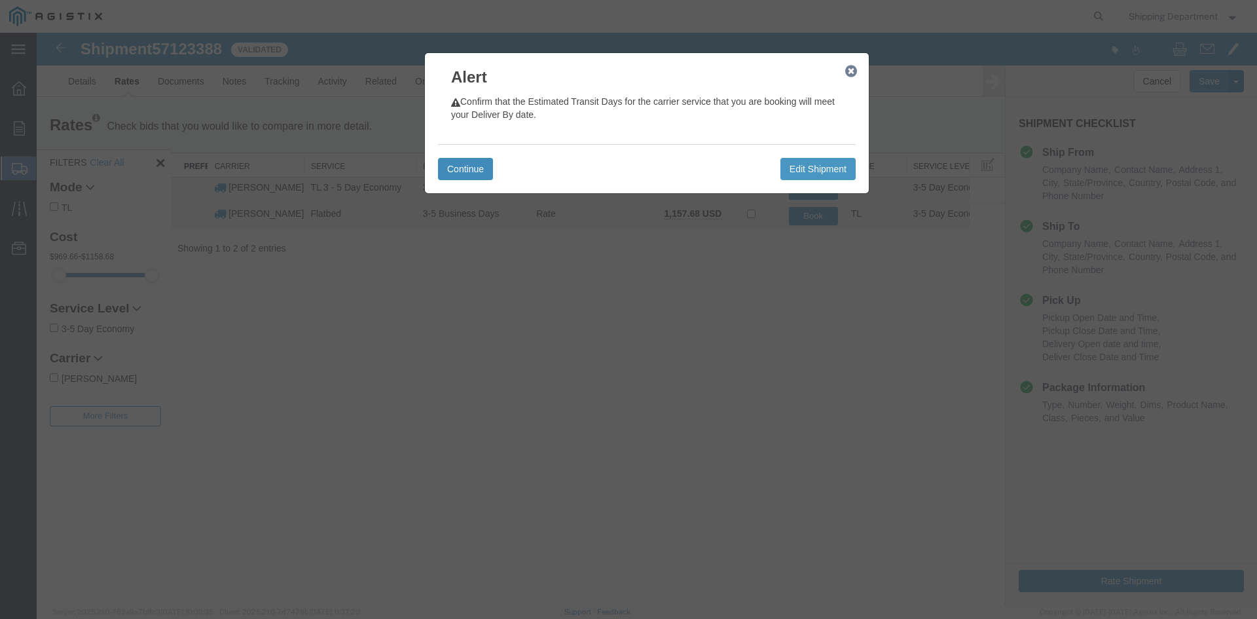
click at [451, 179] on button "Continue" at bounding box center [465, 169] width 55 height 22
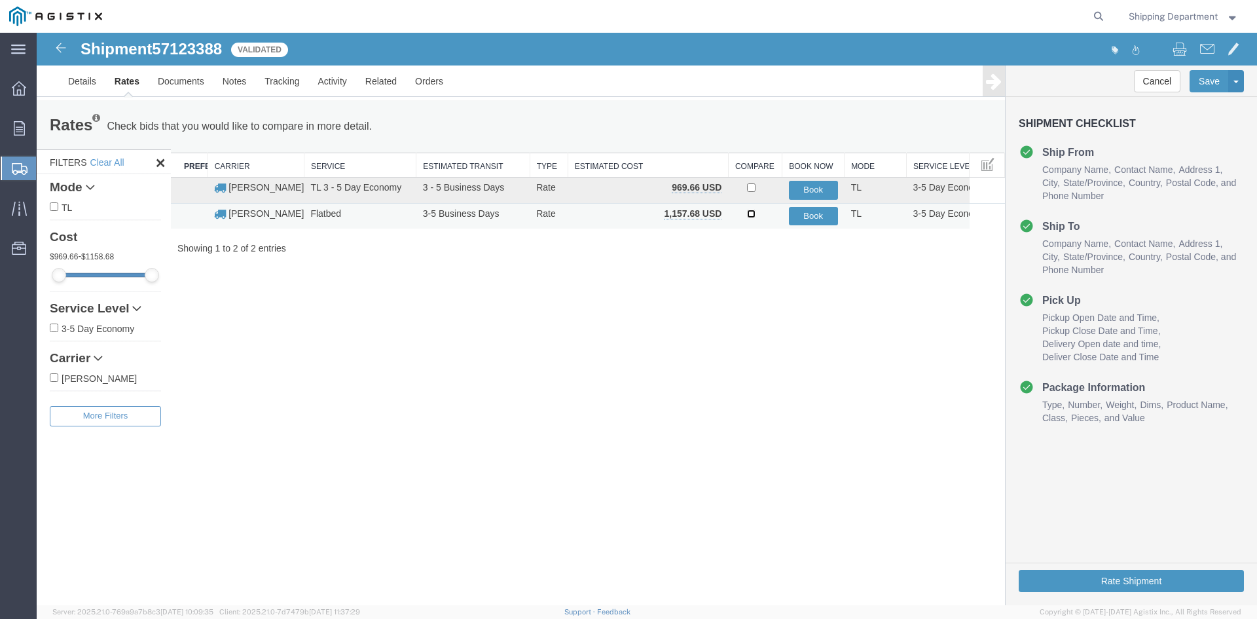
click at [753, 211] on input "checkbox" at bounding box center [751, 213] width 9 height 9
checkbox input "true"
click at [803, 217] on button "Book" at bounding box center [813, 216] width 49 height 19
click at [803, 217] on div at bounding box center [647, 319] width 1220 height 572
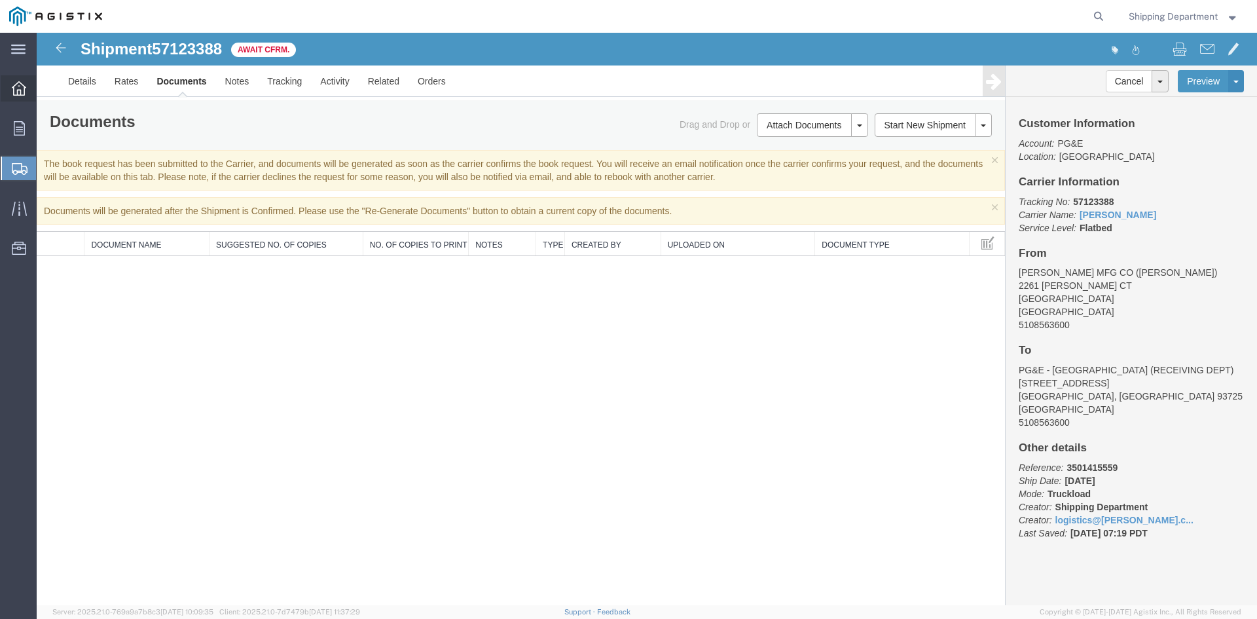
click at [18, 96] on div at bounding box center [19, 88] width 37 height 26
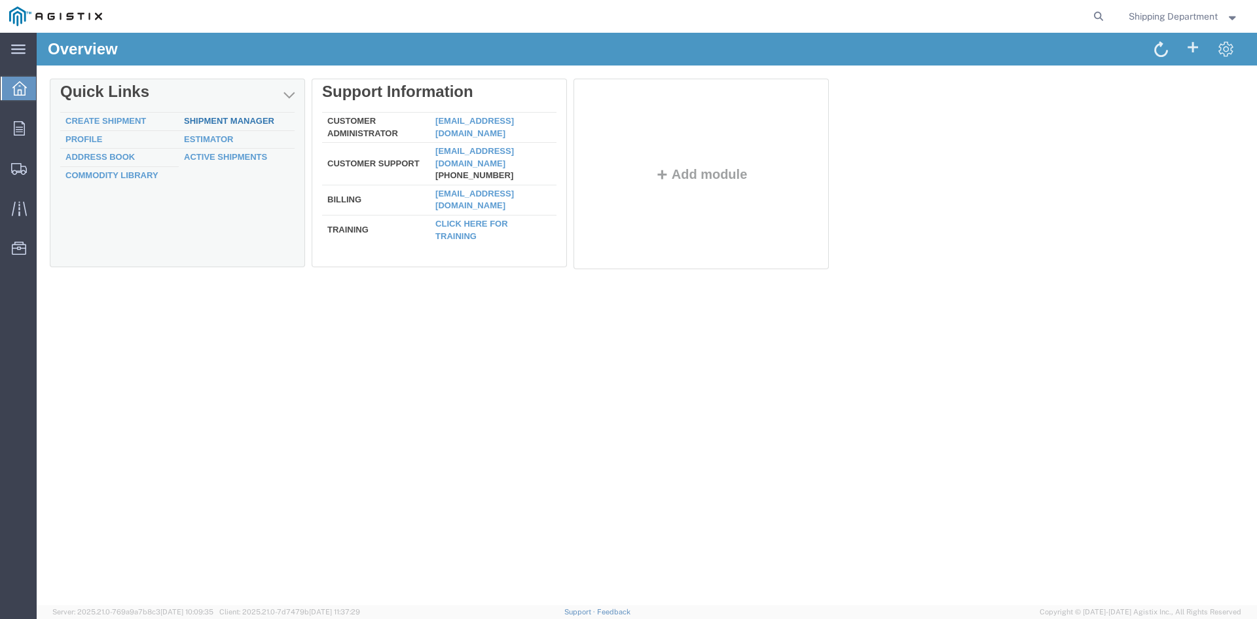
click at [239, 122] on link "Shipment Manager" at bounding box center [229, 121] width 90 height 10
click at [109, 121] on link "Create Shipment" at bounding box center [105, 121] width 81 height 10
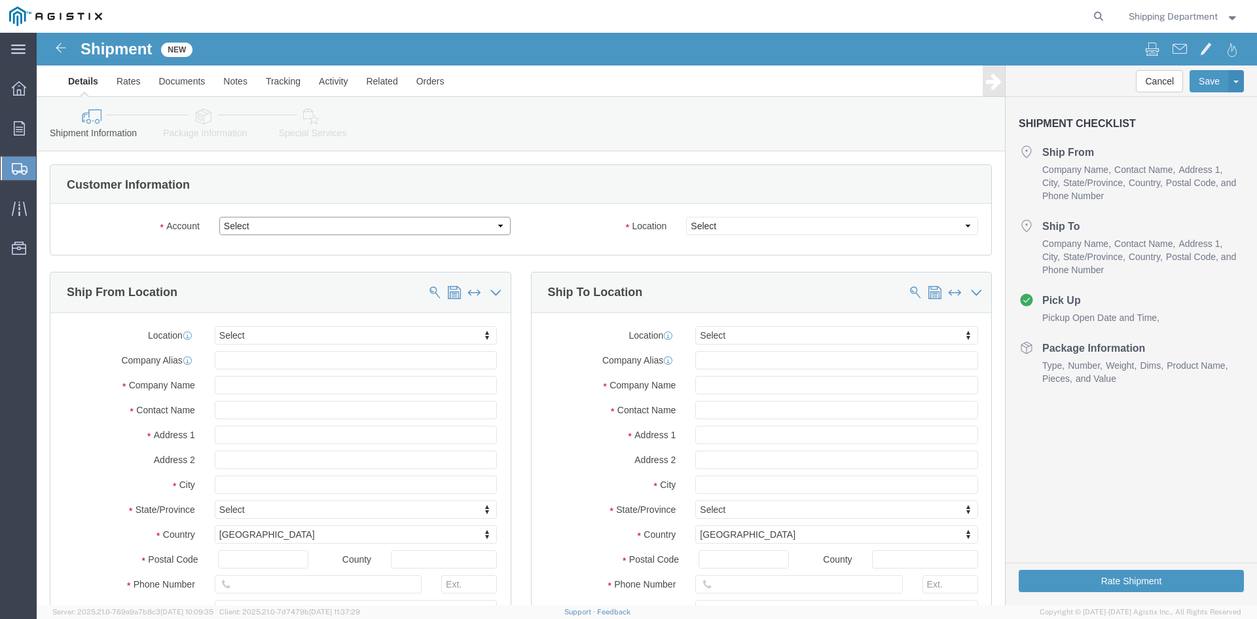
click select "Select [PERSON_NAME] Manufacturing Co PG&E"
select select "9596"
click select "Select [PERSON_NAME] Manufacturing Co PG&E"
select select "PURCHORD"
select select
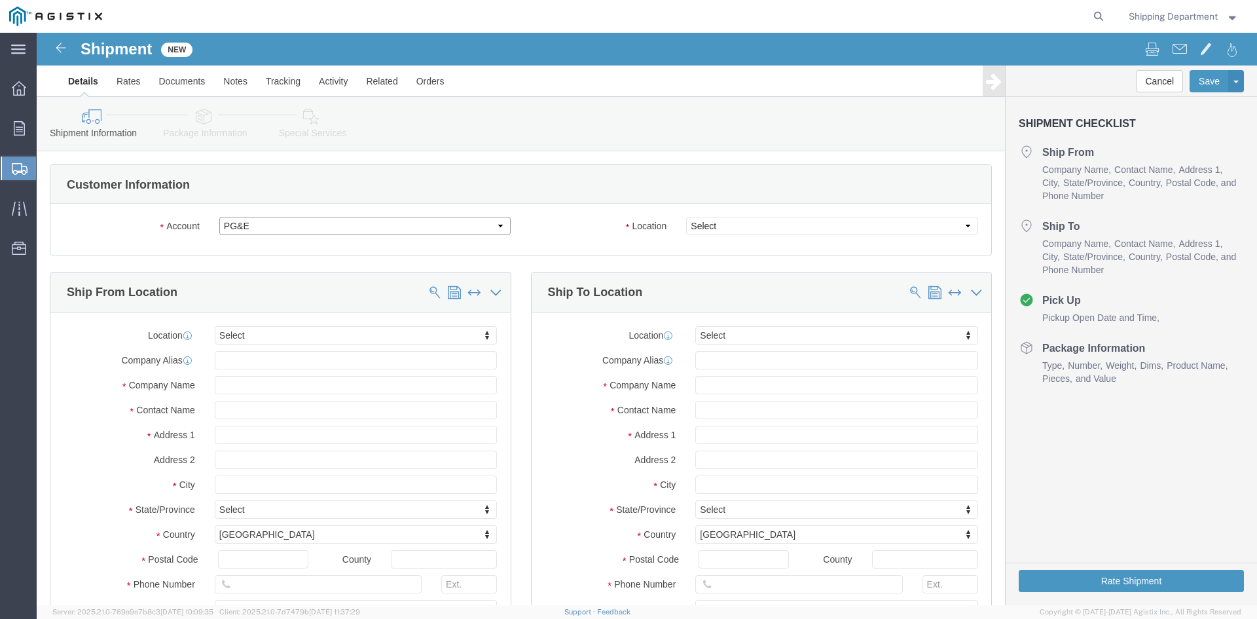
select select
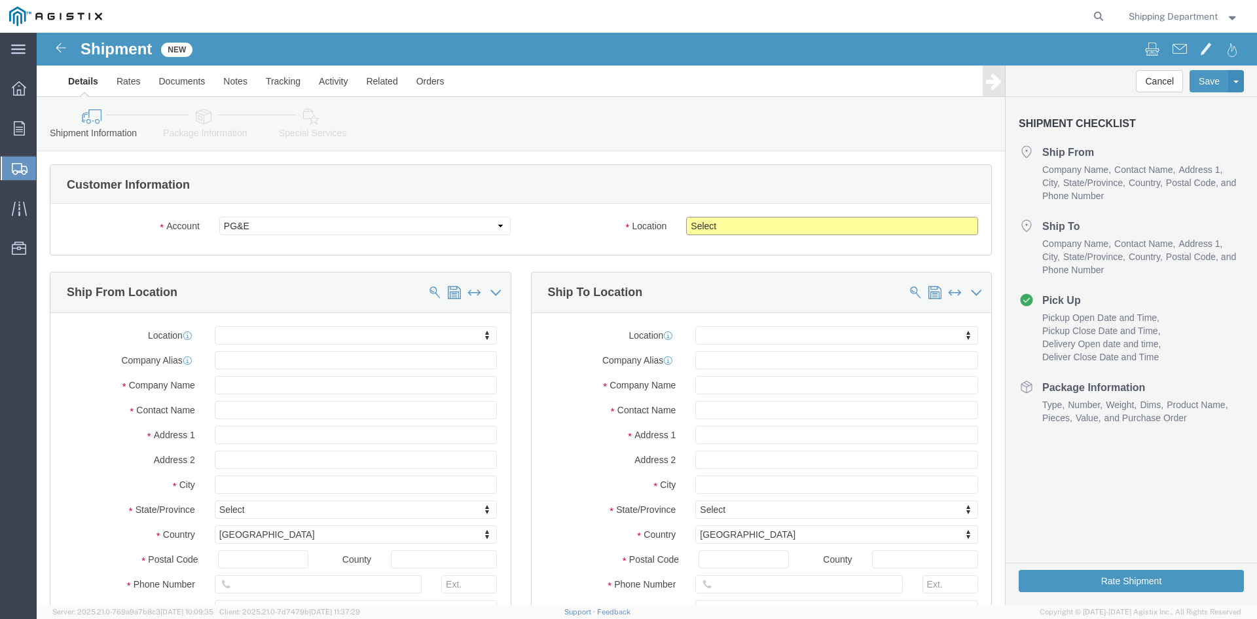
click select "Select All Others [GEOGRAPHIC_DATA] [GEOGRAPHIC_DATA] [GEOGRAPHIC_DATA] [GEOGRA…"
select select "19740"
click select "Select All Others [GEOGRAPHIC_DATA] [GEOGRAPHIC_DATA] [GEOGRAPHIC_DATA] [GEOGRA…"
click span
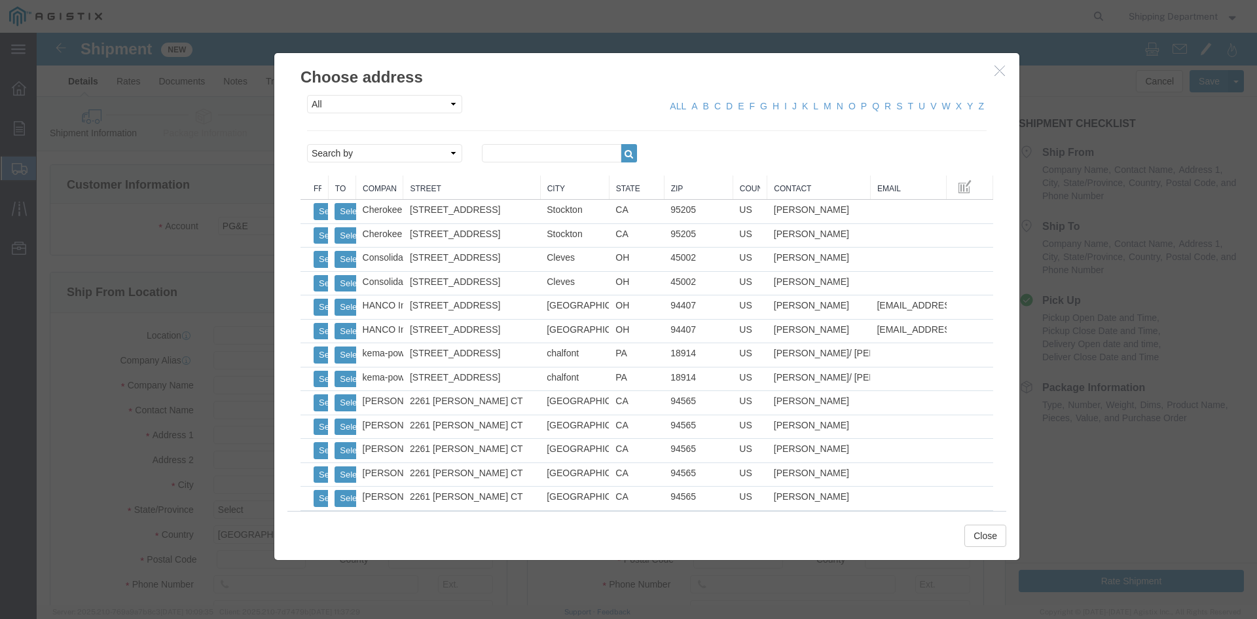
click link "Zip"
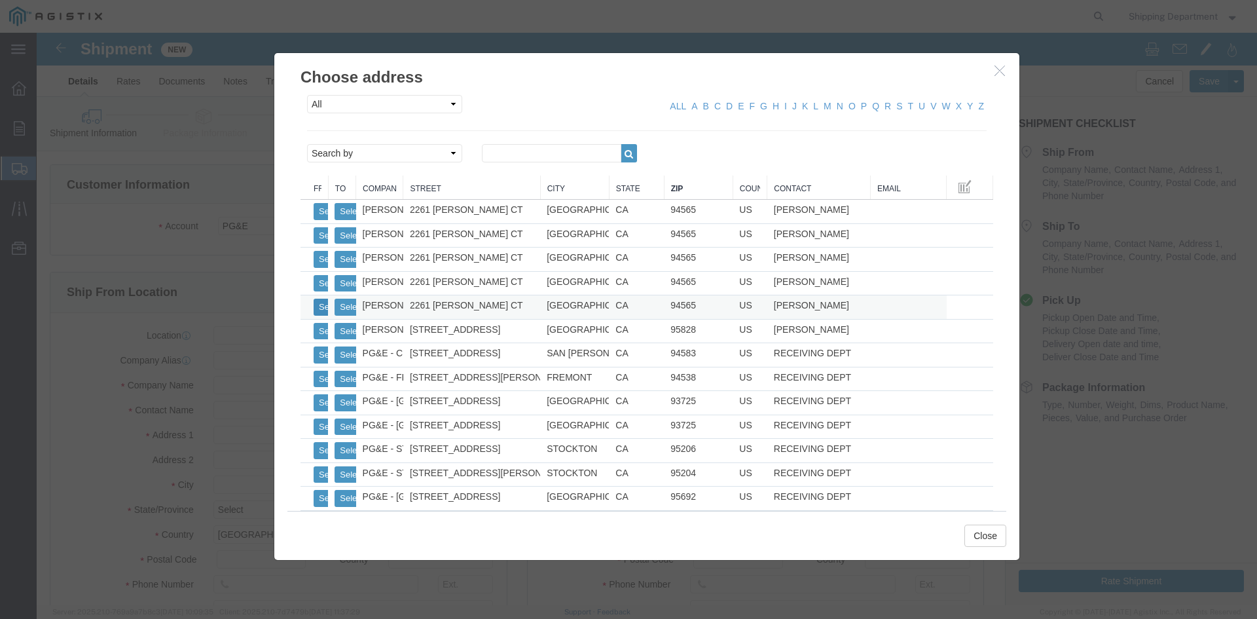
click button "Select"
select select
type input "[PERSON_NAME] MFG CO"
type input "[PERSON_NAME]"
type input "2261 [PERSON_NAME] CT"
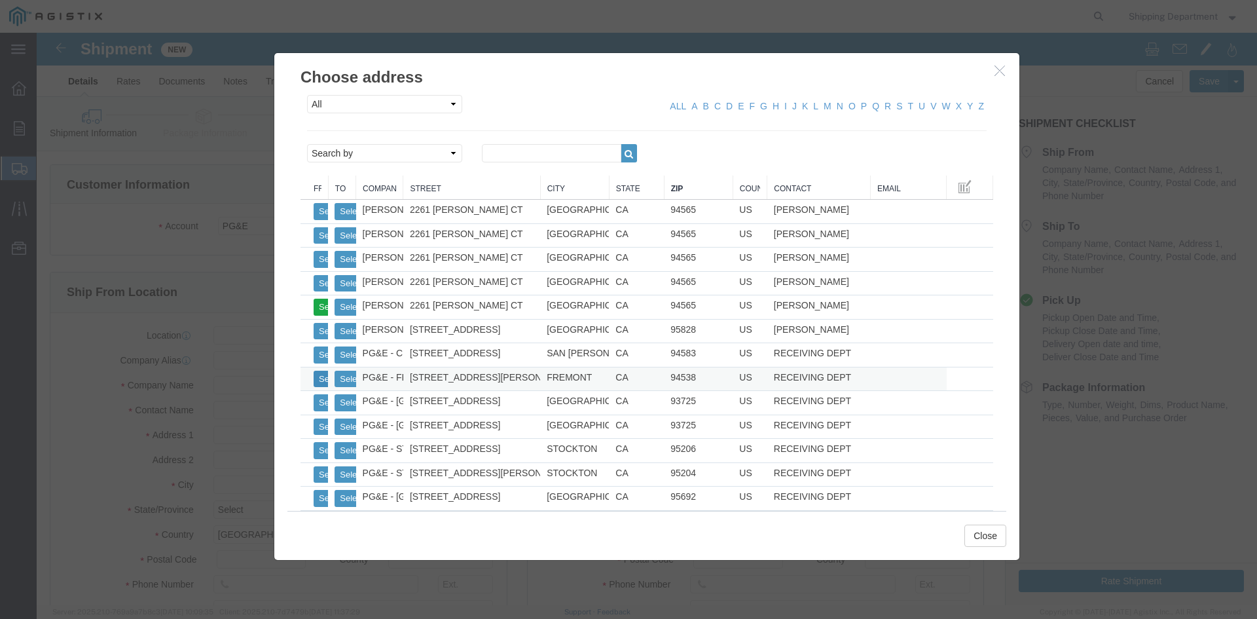
type input "[GEOGRAPHIC_DATA]"
type input "94565"
type input "5108563600"
select select "CA"
click button "Select"
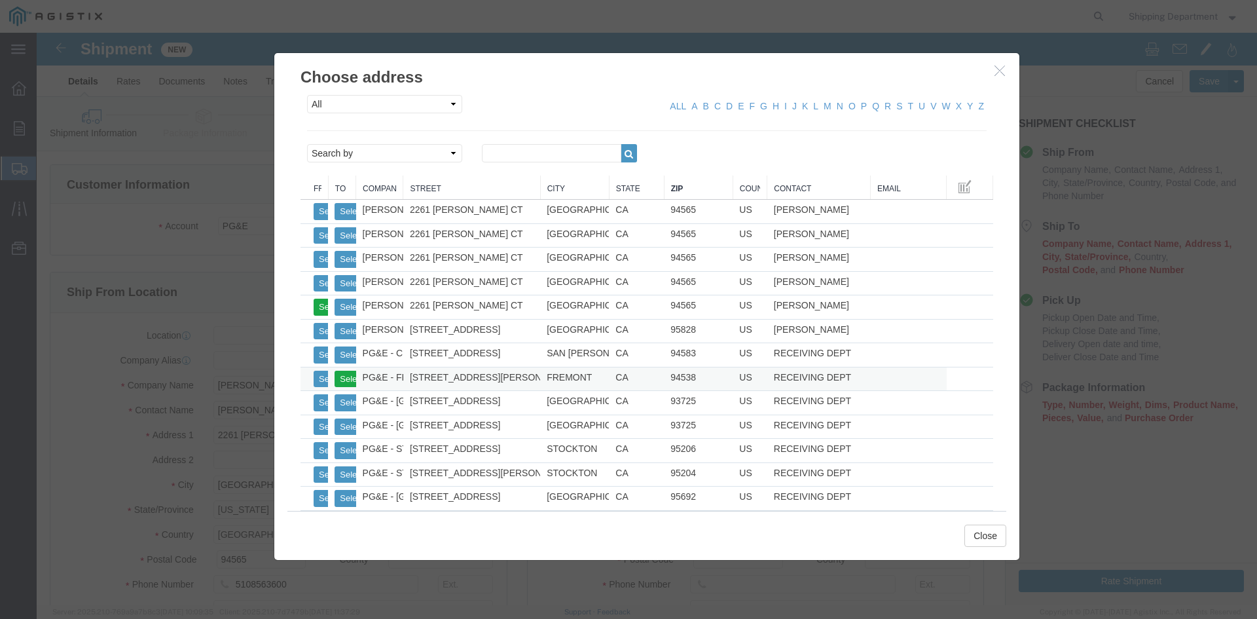
select select
type input "PG&E - FREMONT DC"
type input "RECEIVING DEPT"
type input "[STREET_ADDRESS][PERSON_NAME]"
type input "FREMONT"
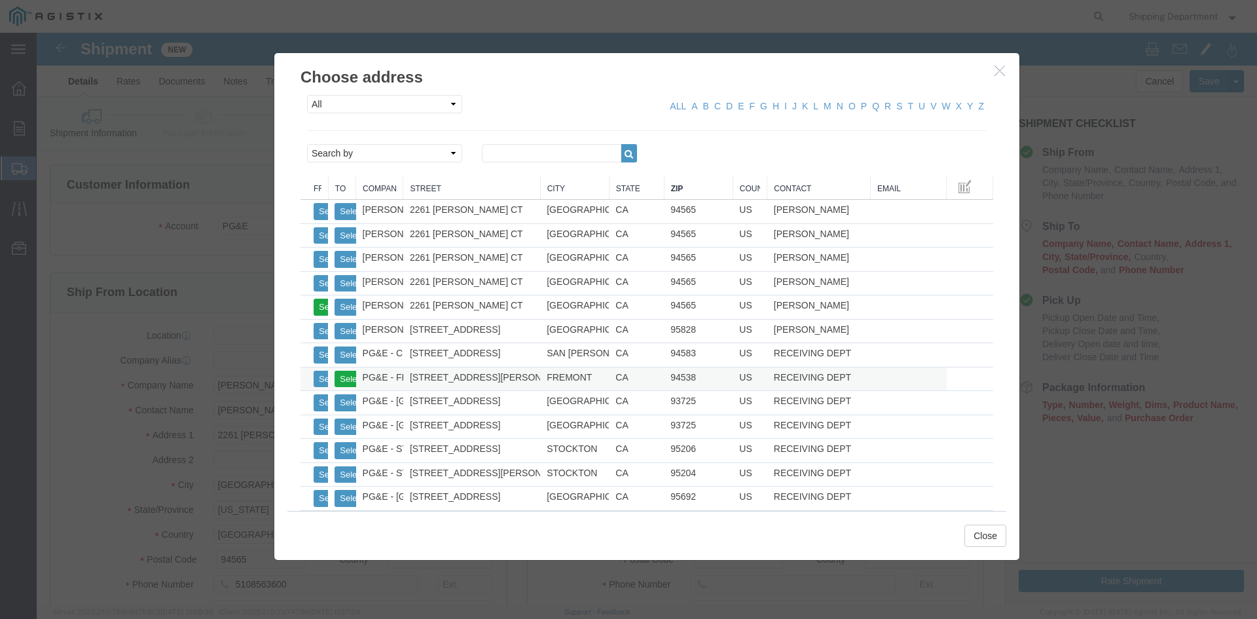
type input "94538"
type input "5108563600"
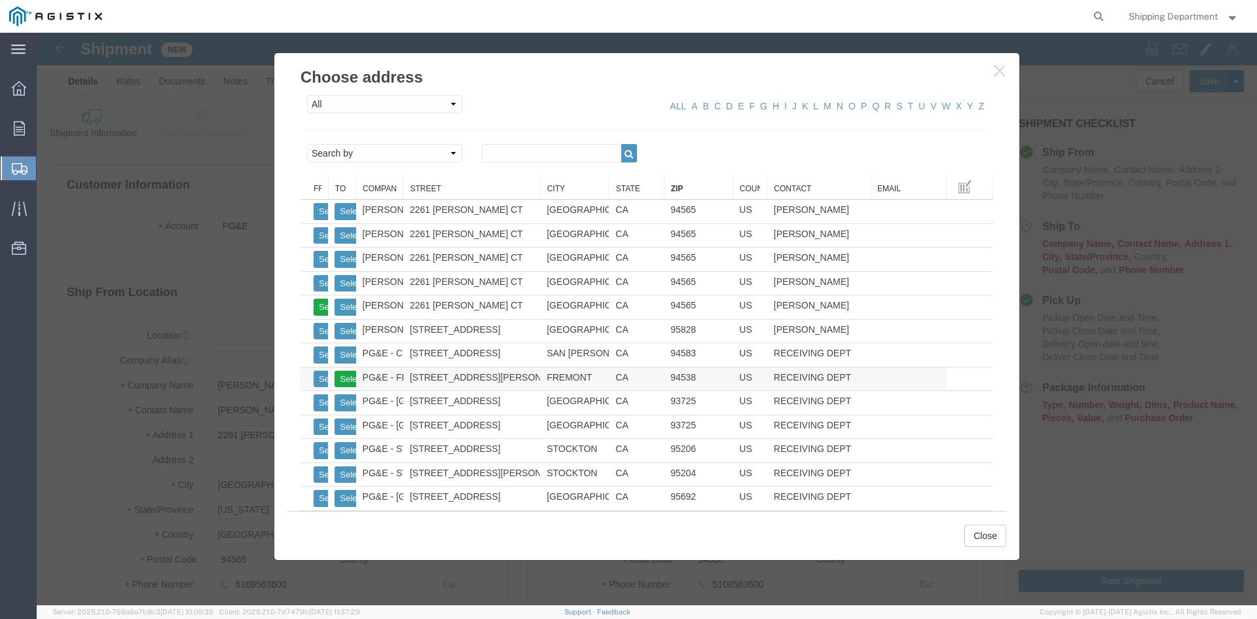
select select "CA"
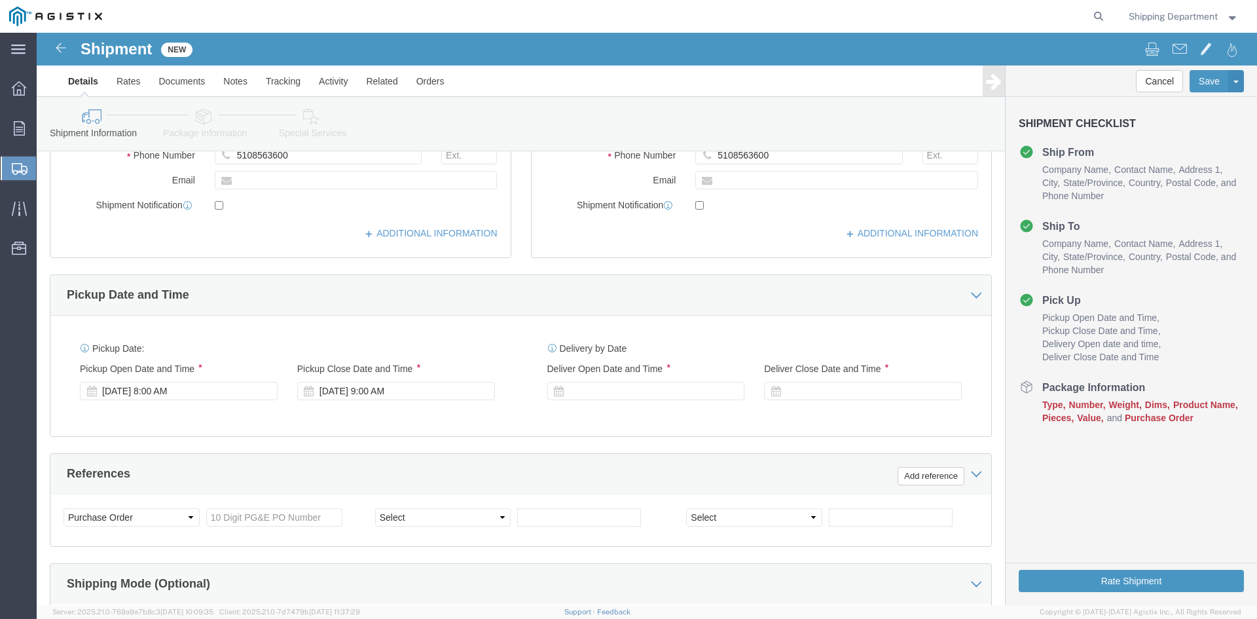
scroll to position [458, 0]
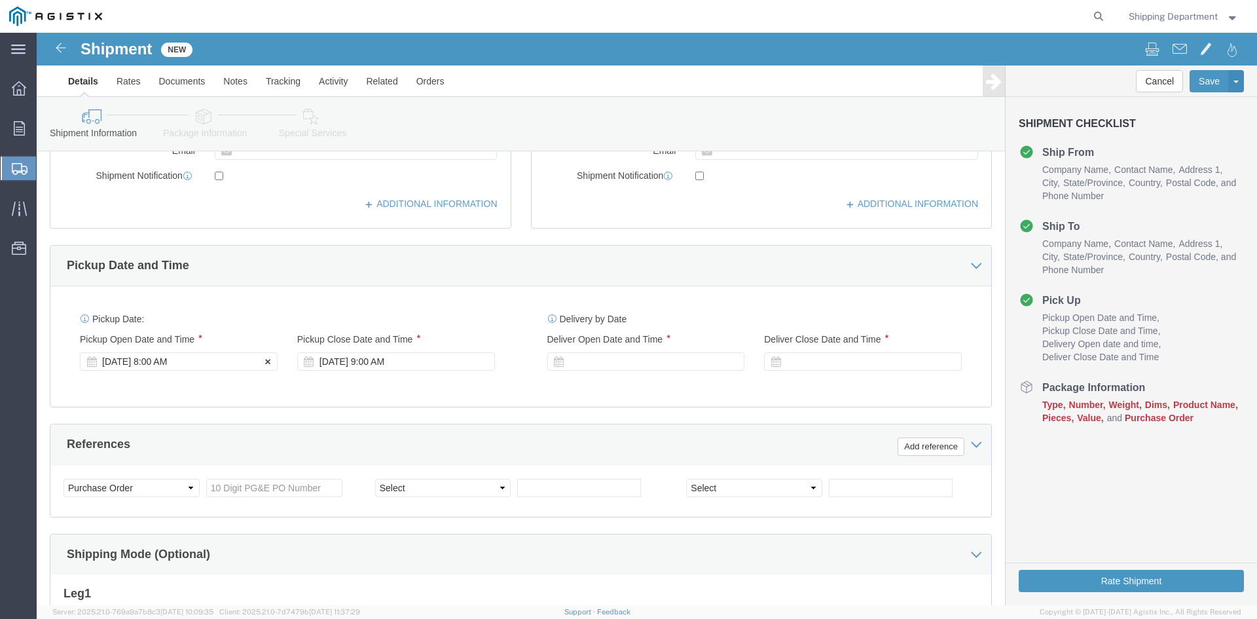
click div "[DATE] 8:00 AM"
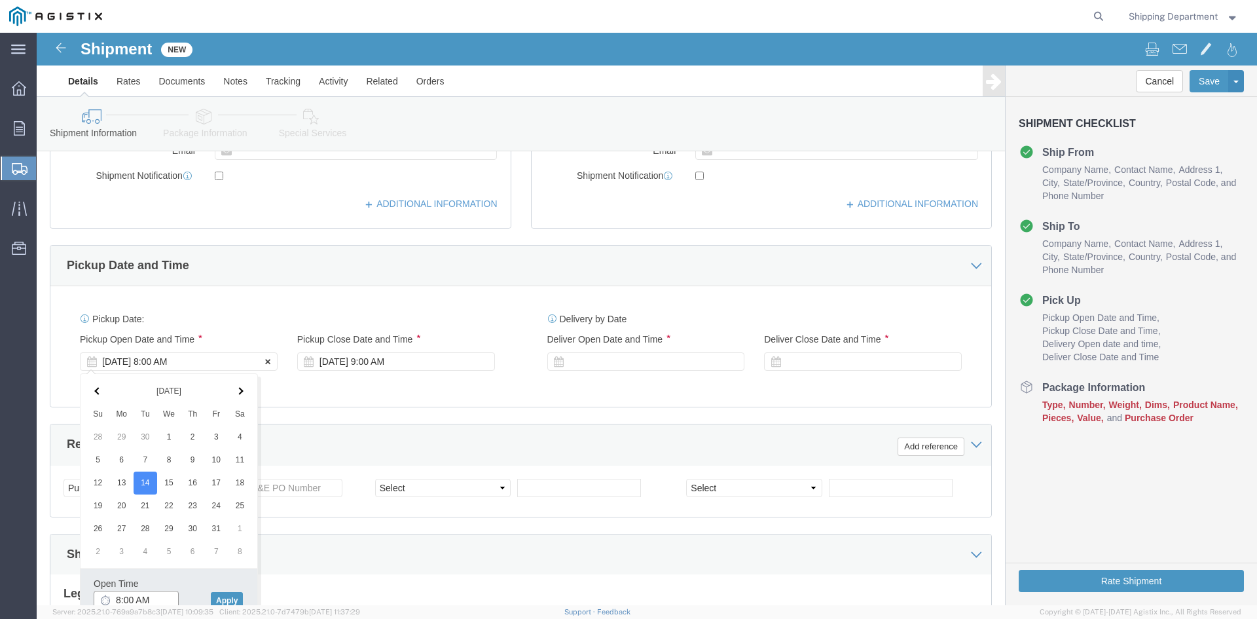
scroll to position [462, 0]
click button "Apply"
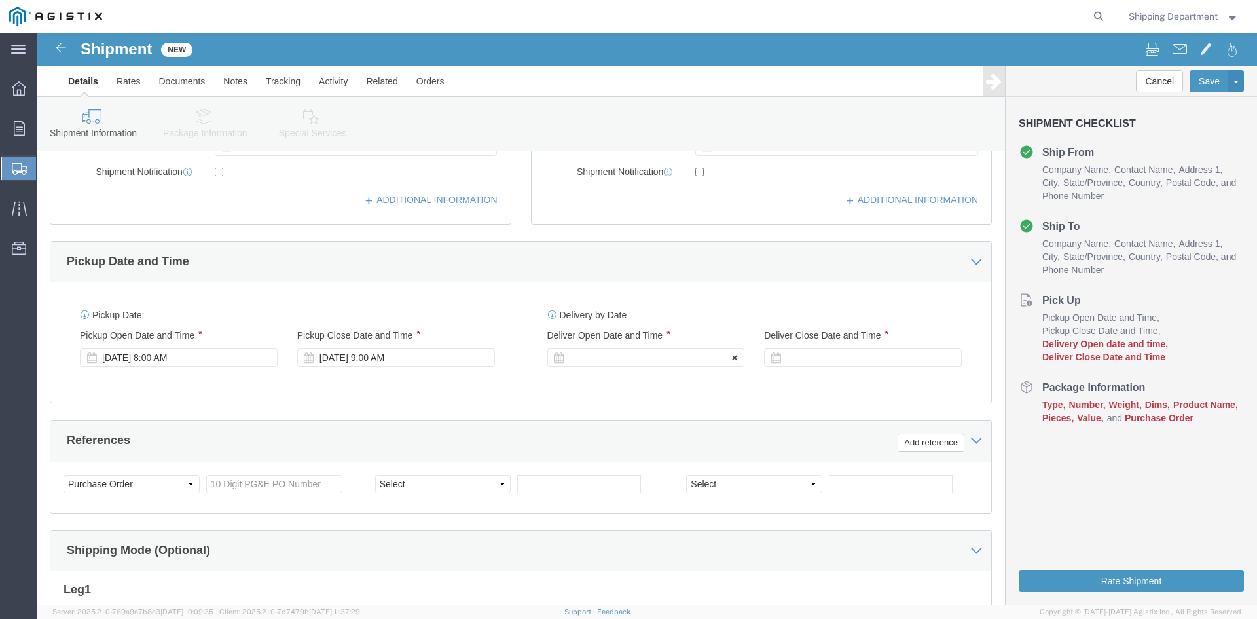
click div
click button "Apply"
click div
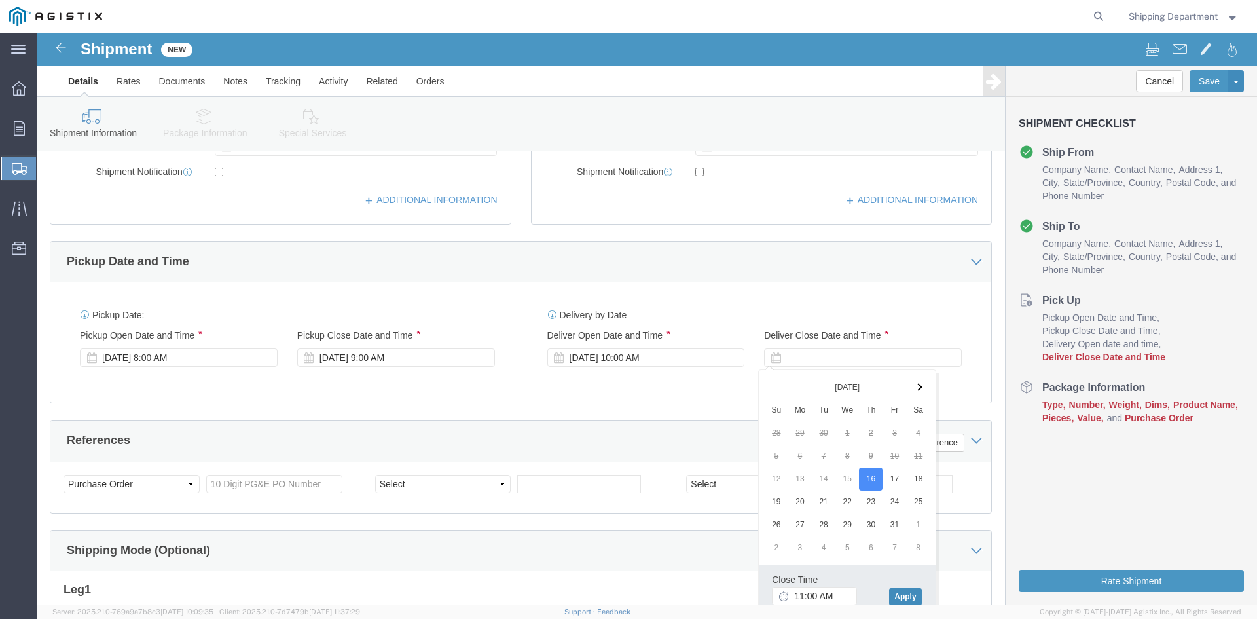
click button "Apply"
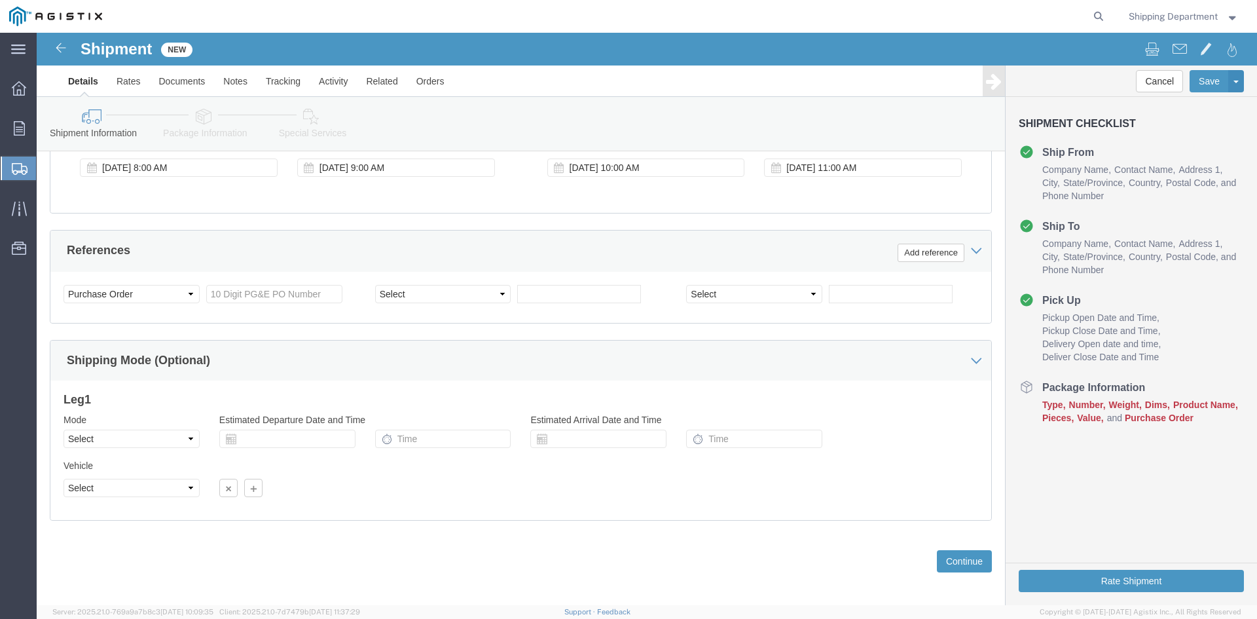
scroll to position [658, 0]
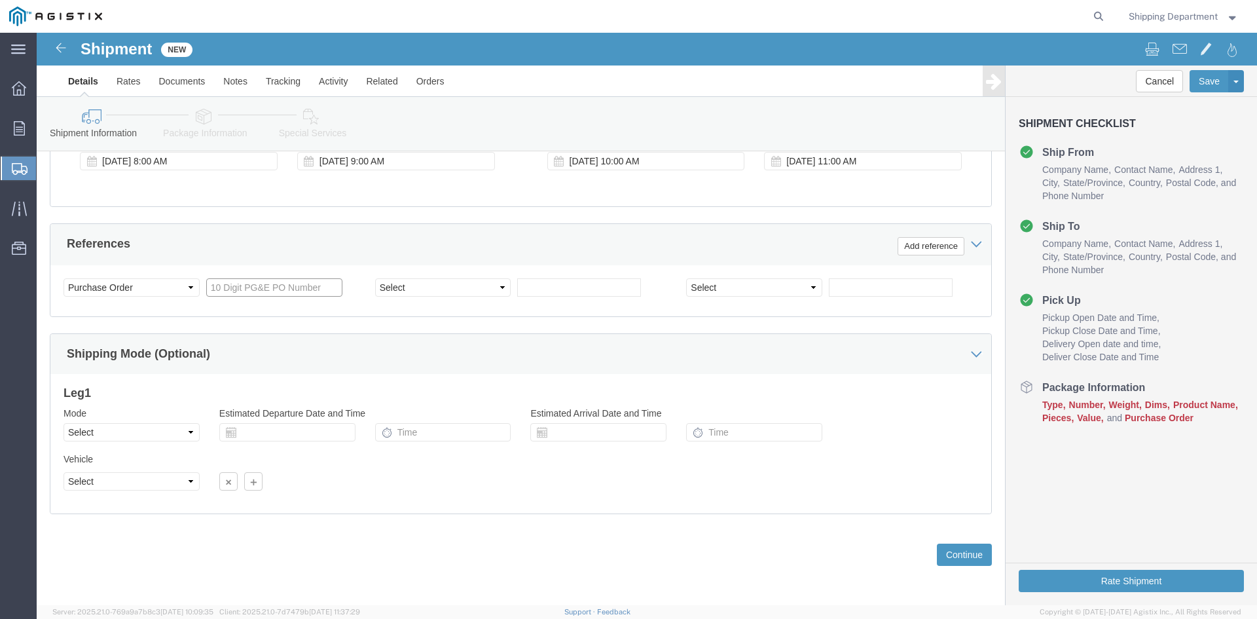
click input "text"
type input "3501415361"
click select "Select Account Type Activity ID Airline Appointment Number ASN Batch Request # …"
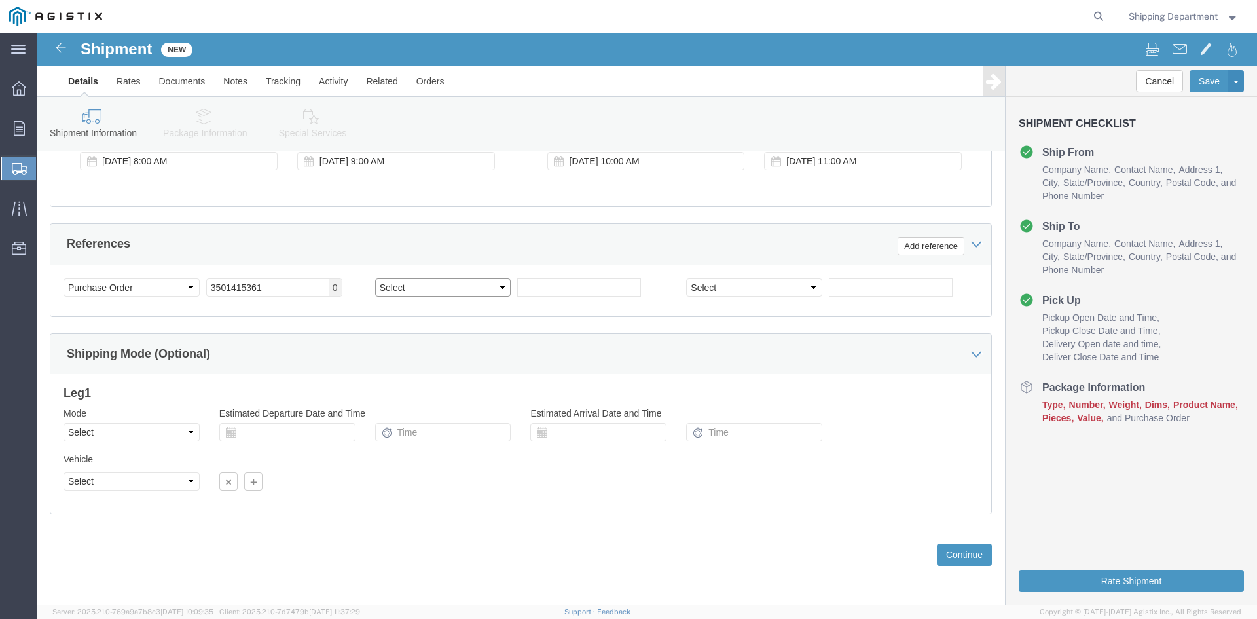
select select "PURCHORD"
click select "Select Account Type Activity ID Airline Appointment Number ASN Batch Request # …"
click input "text"
type input "3501419483"
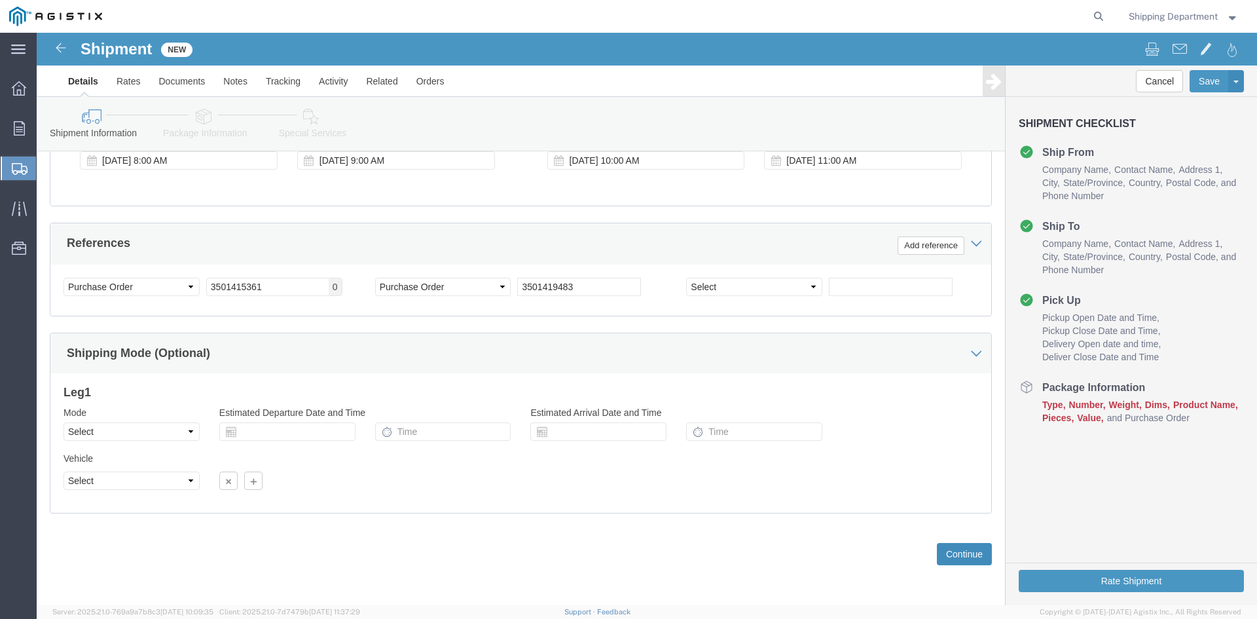
click button "Continue"
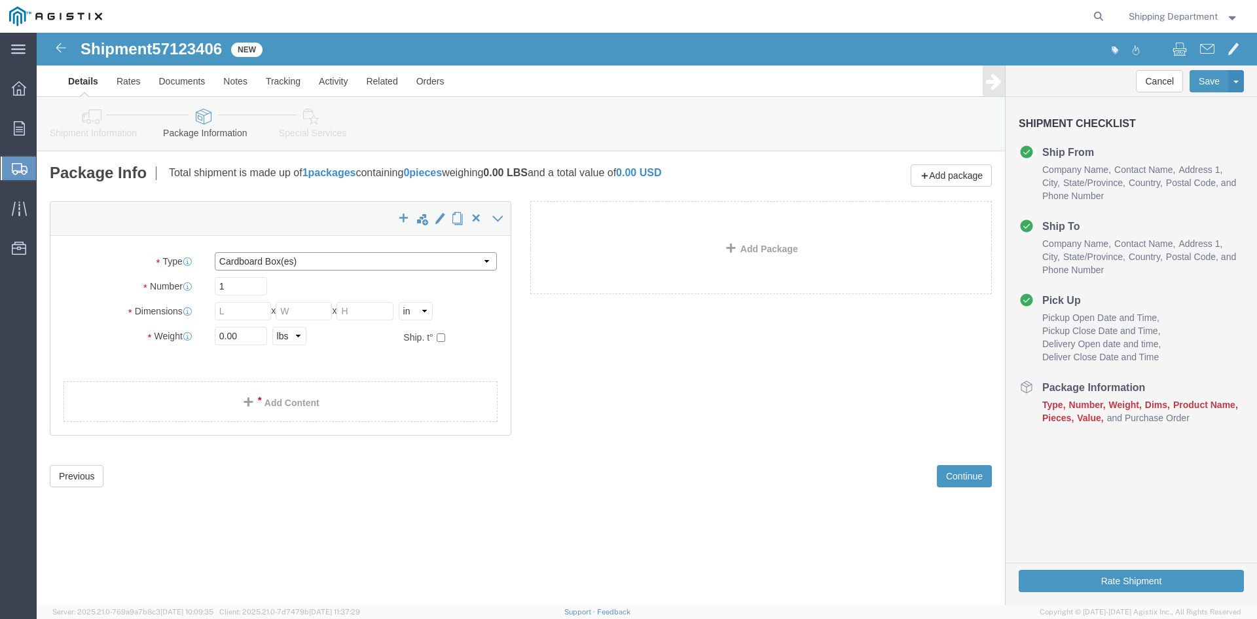
click select "Select Bulk Bundle(s) Cardboard Box(es) Carton(s) Crate(s) Drum(s) (Fiberboard)…"
select select "POST"
click select "Select Bulk Bundle(s) Cardboard Box(es) Carton(s) Crate(s) Drum(s) (Fiberboard)…"
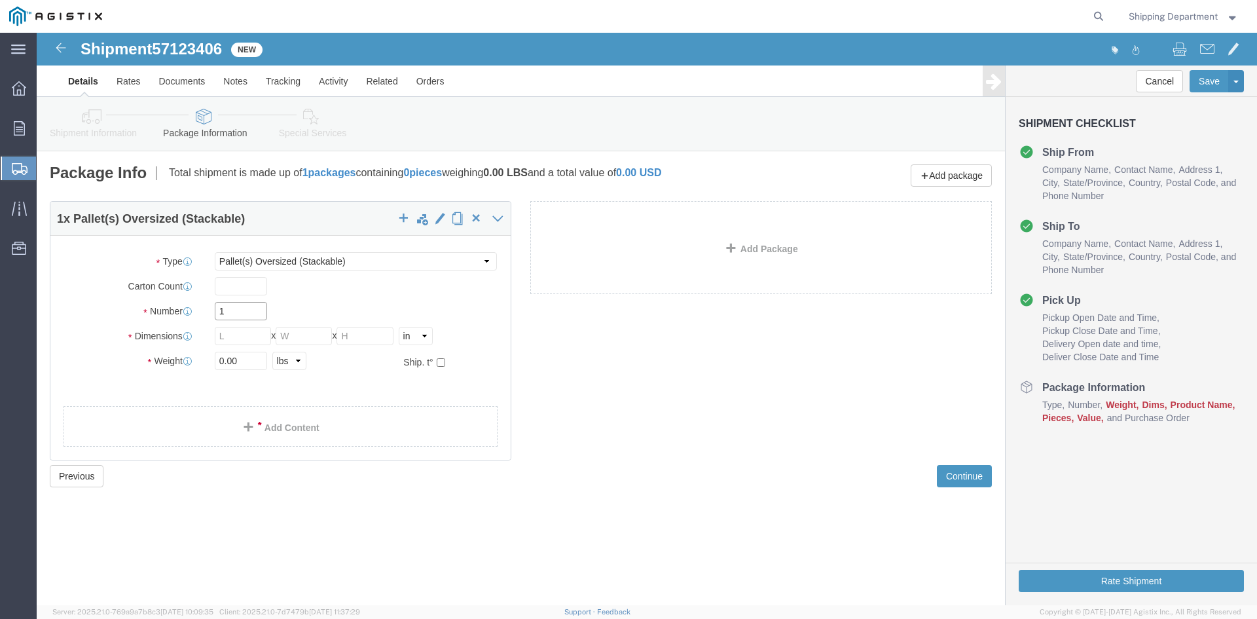
drag, startPoint x: 201, startPoint y: 280, endPoint x: 149, endPoint y: 287, distance: 52.1
click div "Number 1"
type input "4"
click input "text"
type input "240"
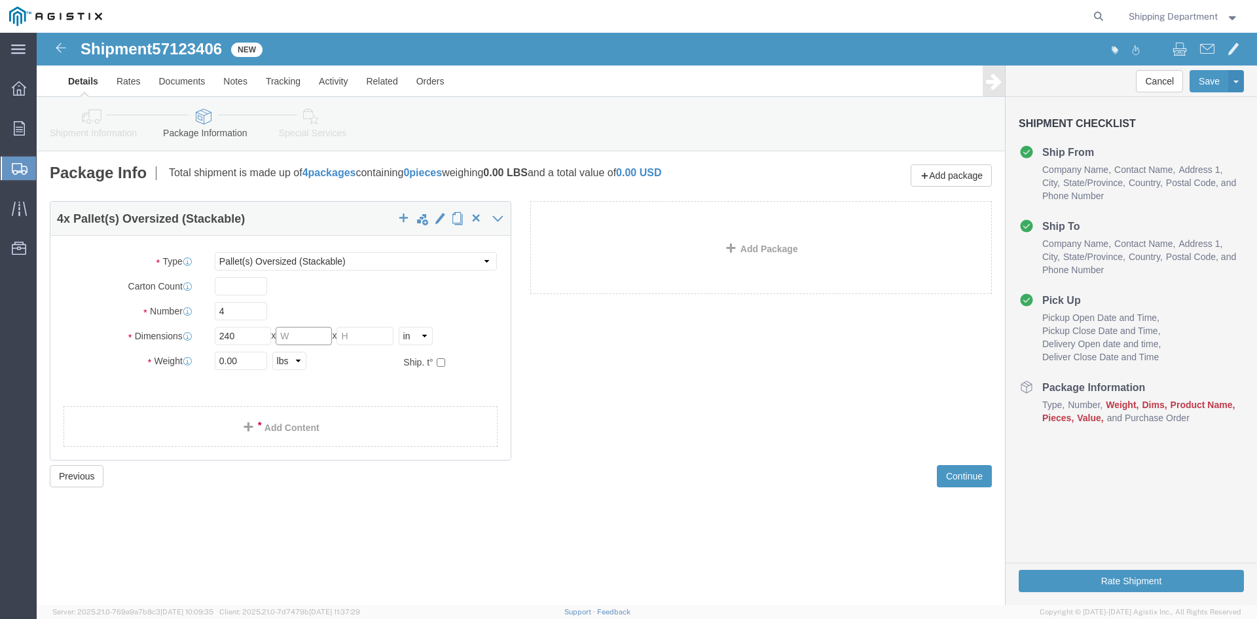
click input "text"
type input "42"
click input "text"
type input "12"
drag, startPoint x: 219, startPoint y: 333, endPoint x: 111, endPoint y: 317, distance: 108.5
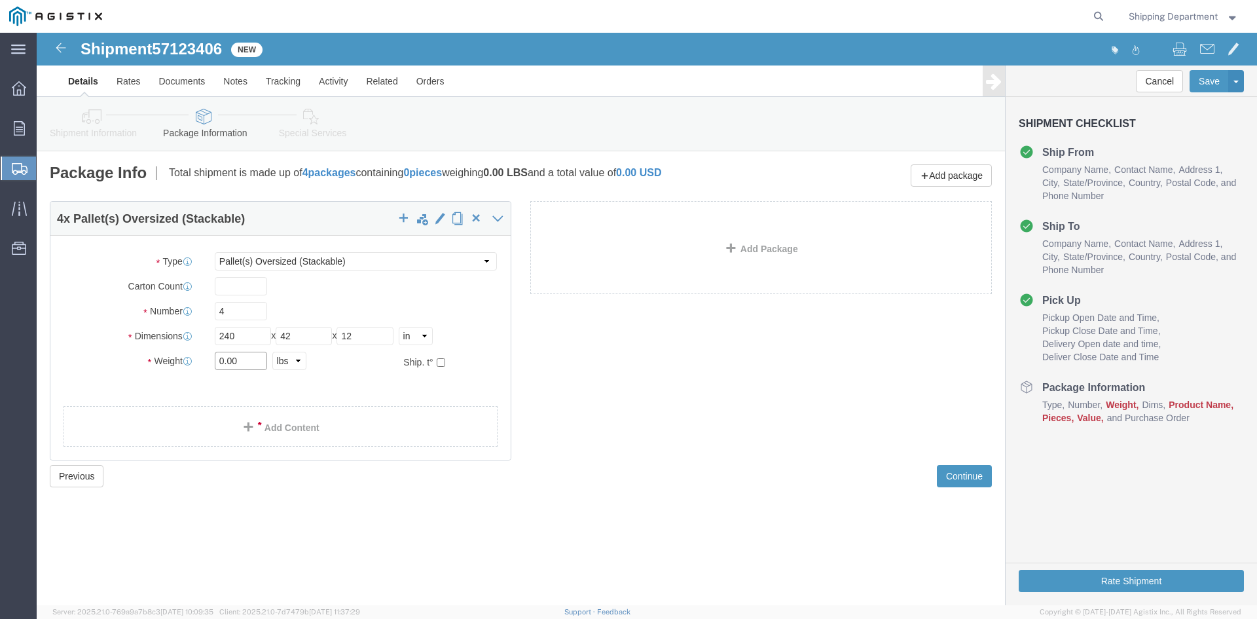
click div "Package Type Select Bulk Bundle(s) Cardboard Box(es) Carton(s) Crate(s) Drum(s)…"
type input "5300"
click div "4 x Pallet(s) Oversized (Stackable) Package Type Select Bulk Bundle(s) Cardboar…"
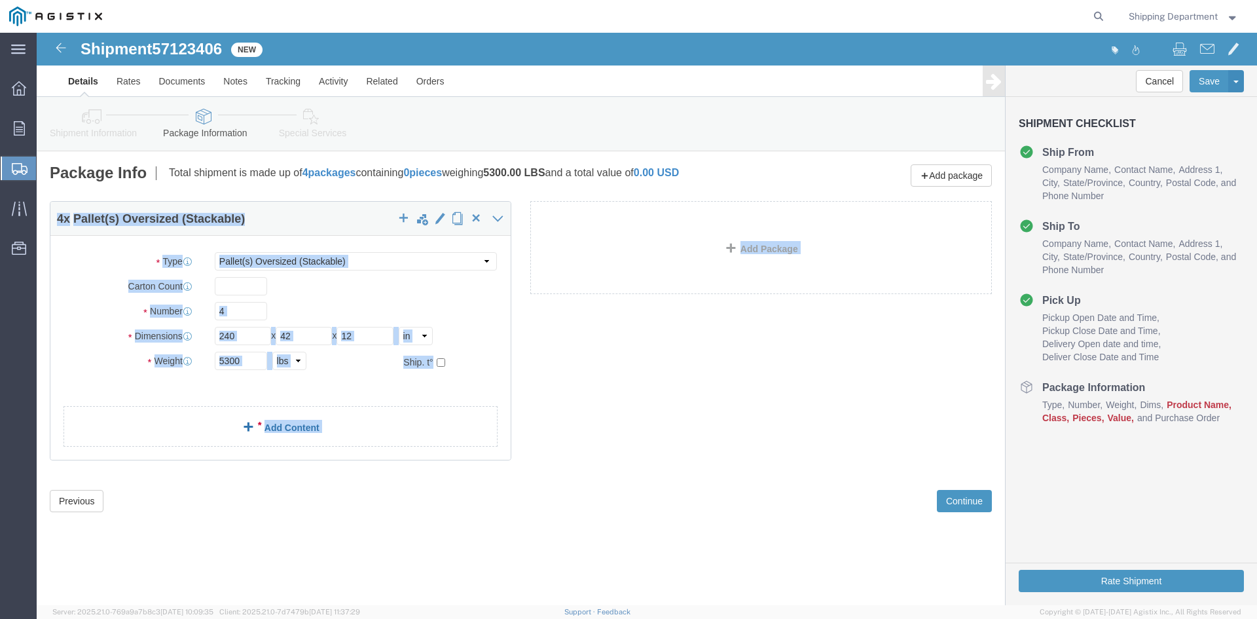
click div
click span
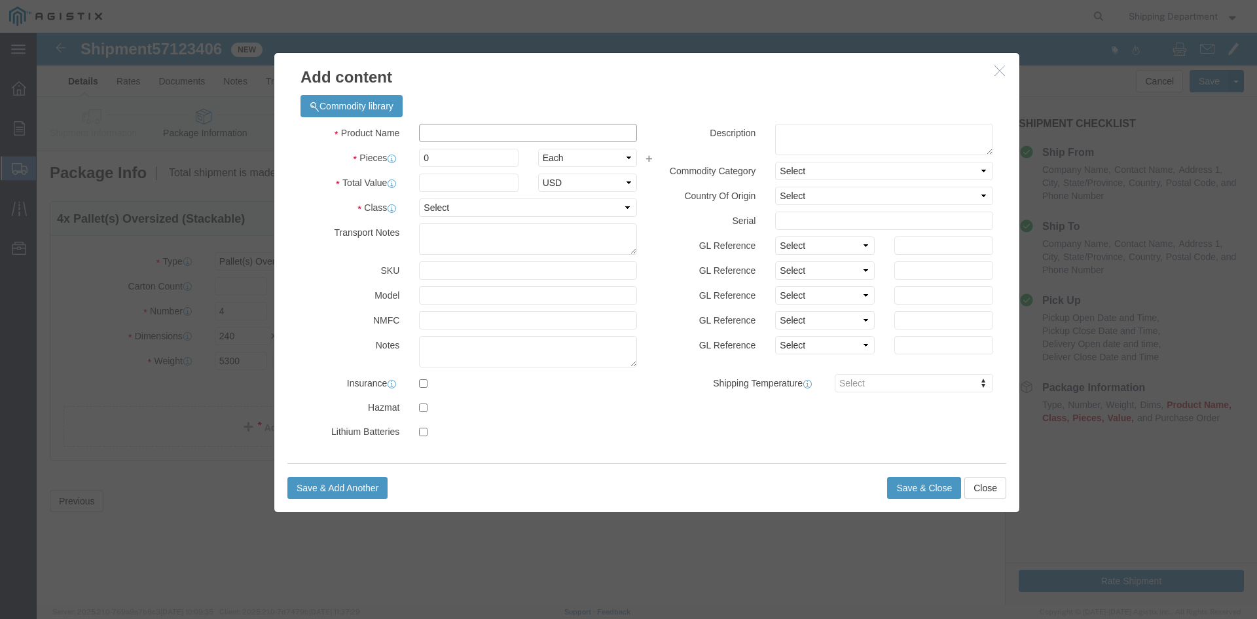
click input "text"
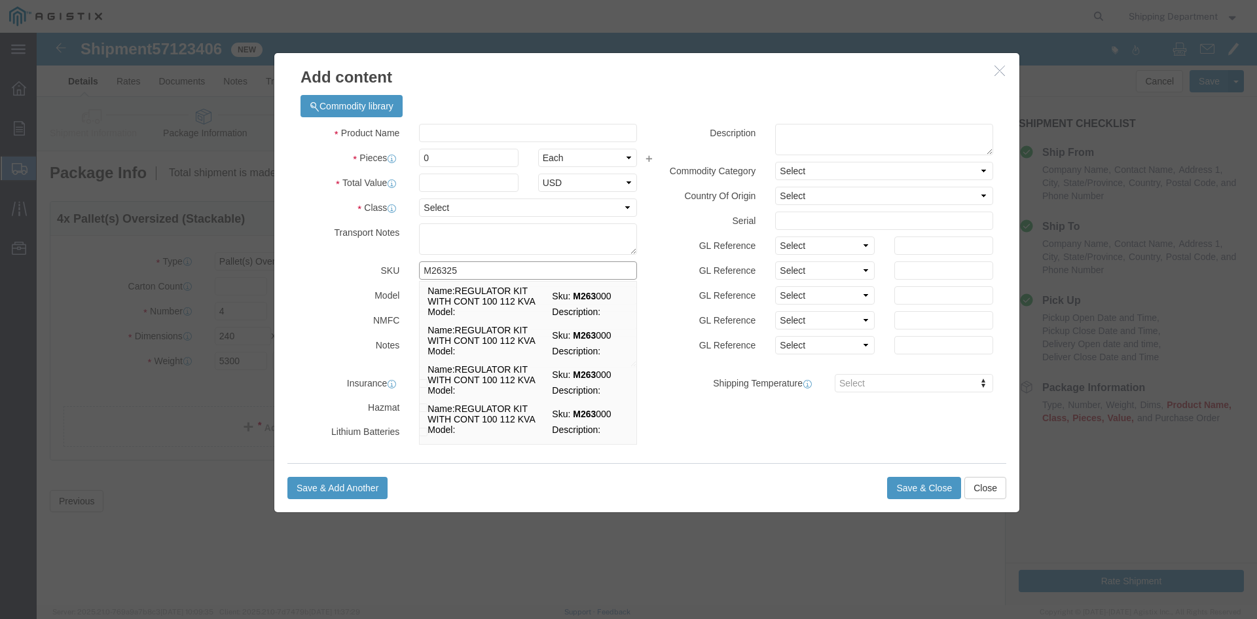
type input "M263250"
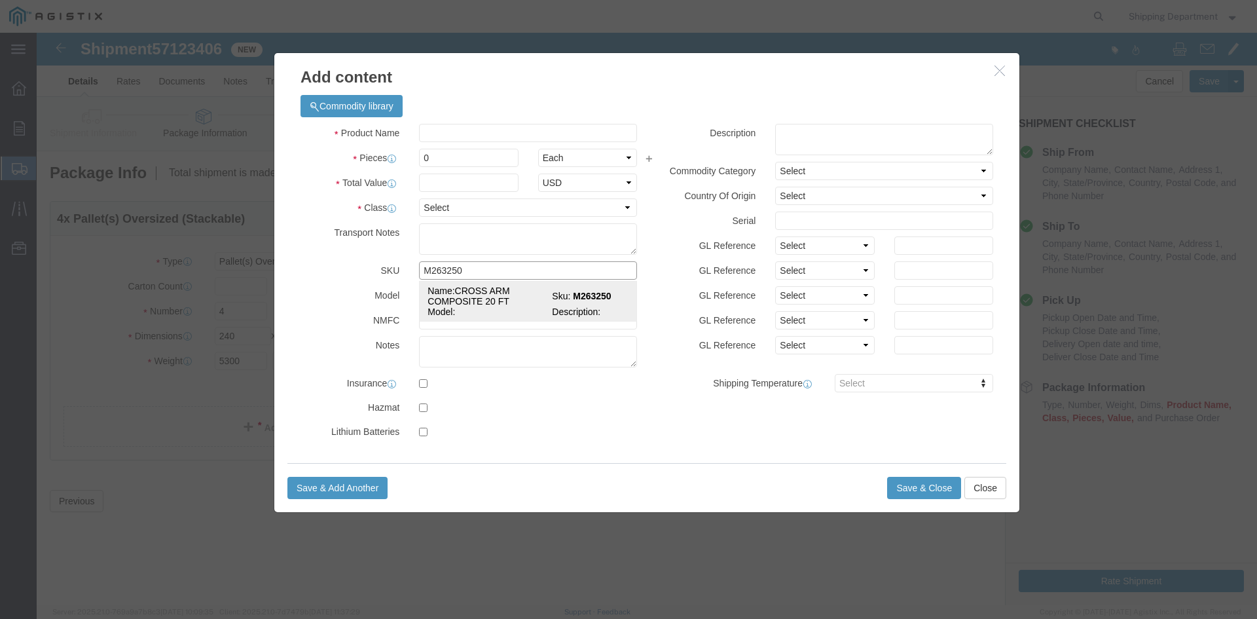
click td "Model:"
select select
select select "USD"
type input "CROSS ARM COMPOSITE 20 FT"
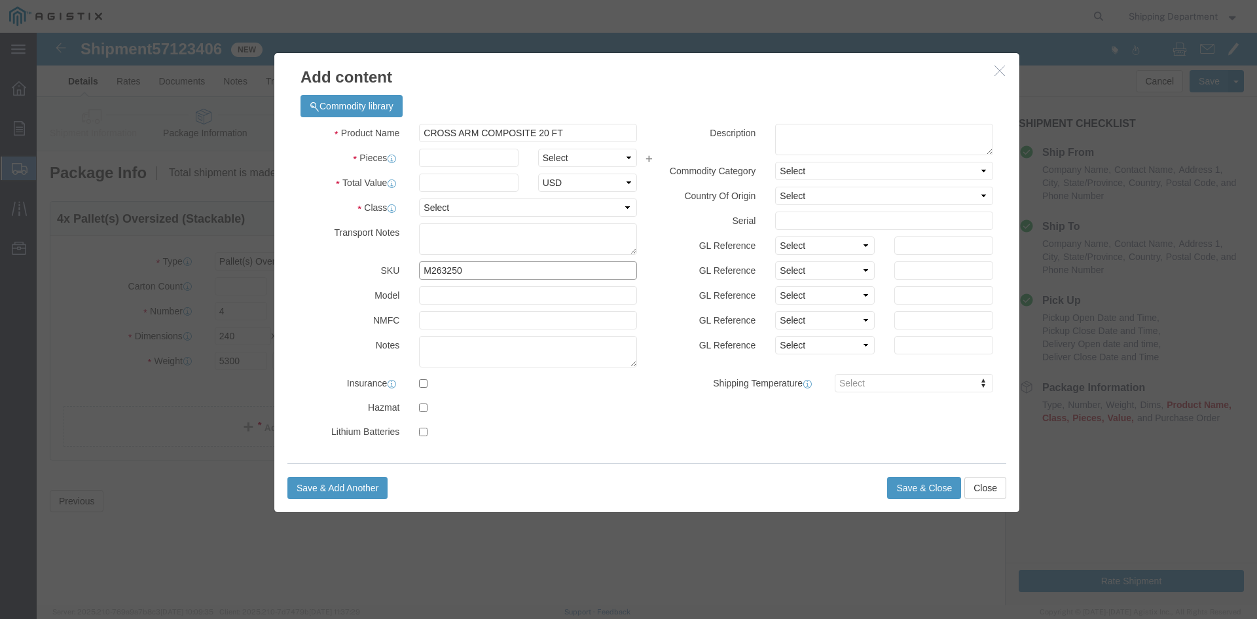
type input "M263250"
click input "text"
type input "27"
click input "text"
type input "1"
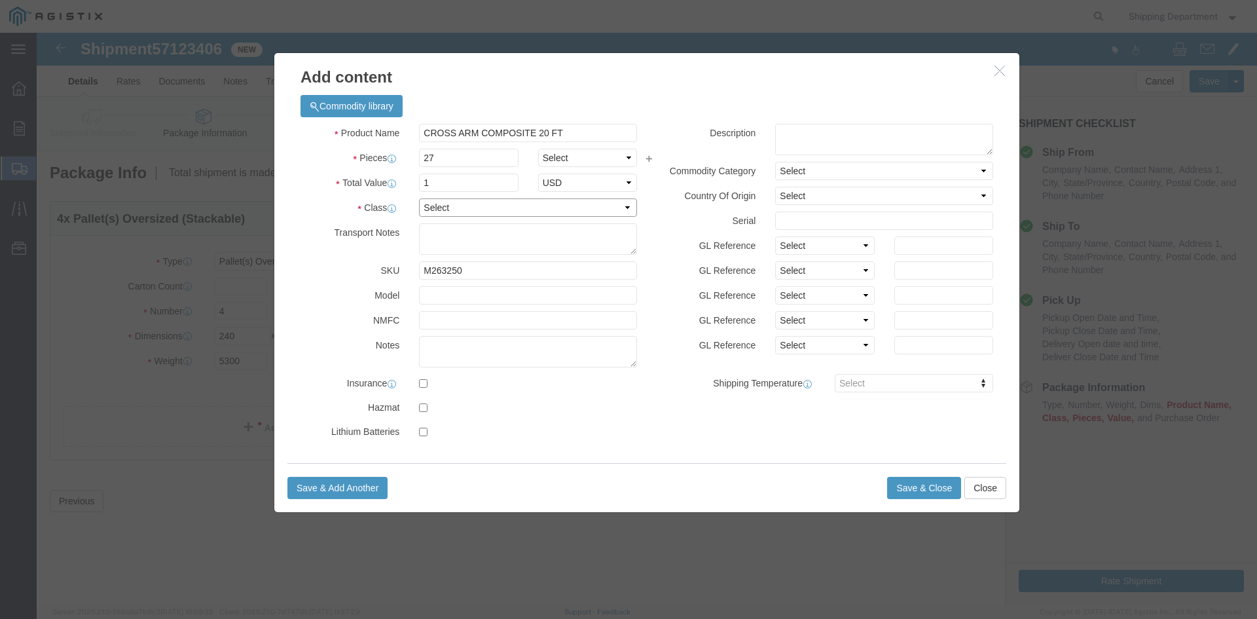
click select "Select 50 55 60 65 70 85 92.5 100 125 175 250 300 400"
select select "50"
click select "Select 50 55 60 65 70 85 92.5 100 125 175 250 300 400"
click button "Save & Close"
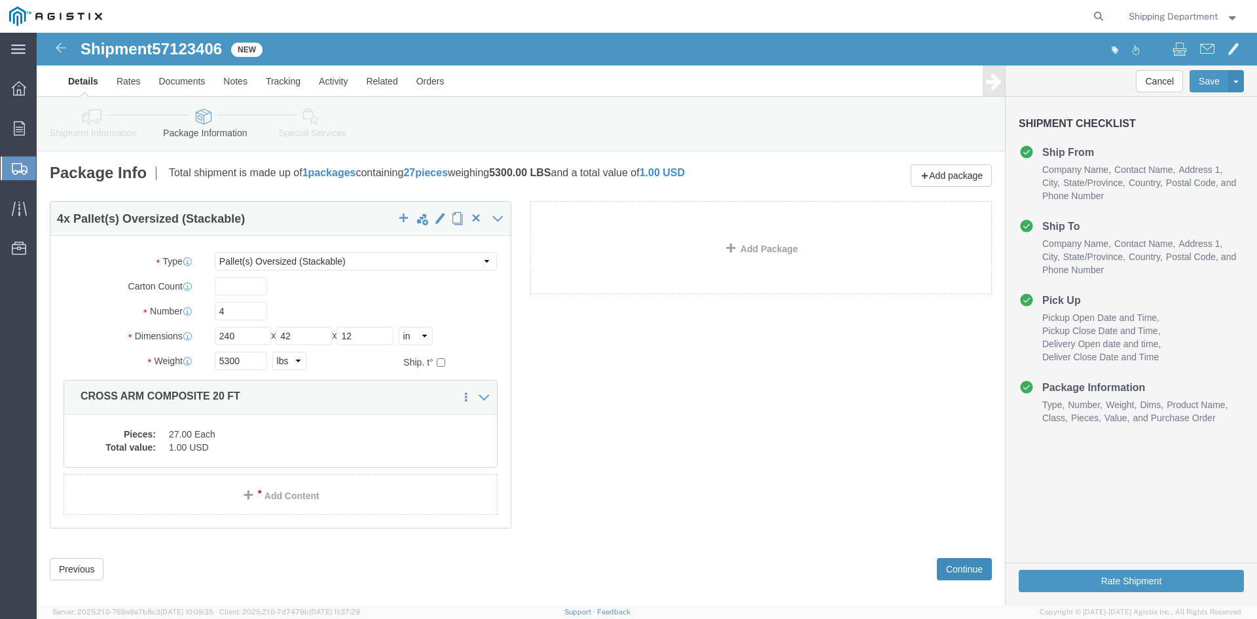
click button "Continue"
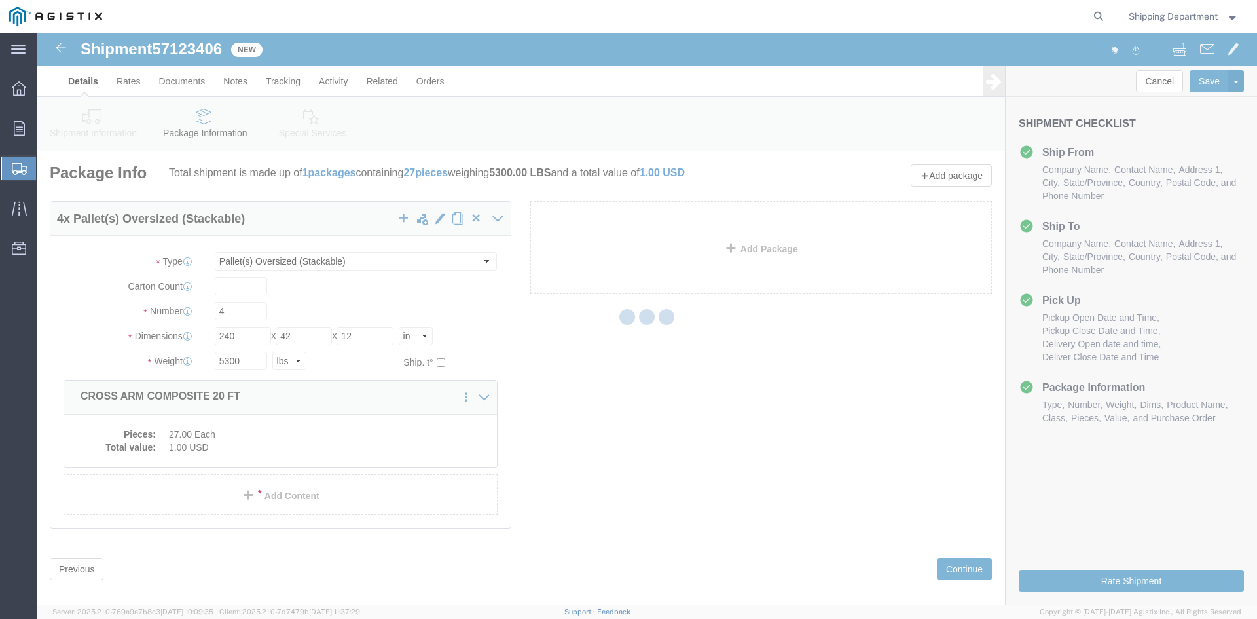
select select
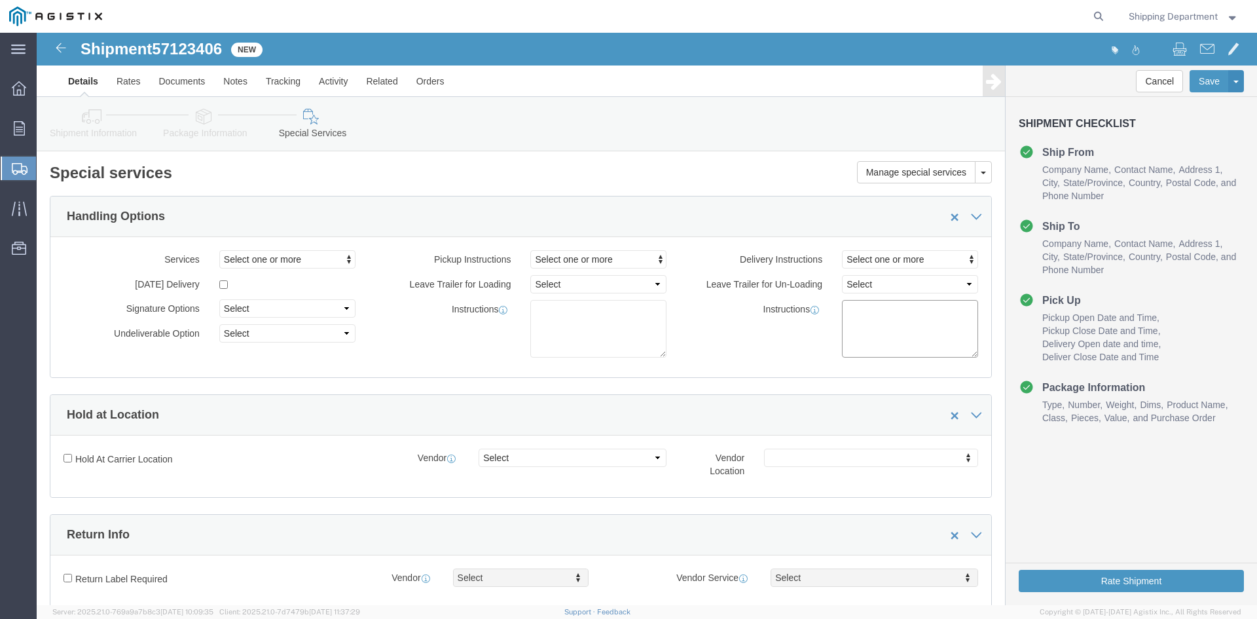
click textarea
drag, startPoint x: 821, startPoint y: 278, endPoint x: 760, endPoint y: 128, distance: 161.4
click div "Please fix the following errors Customer Information Account Select [PERSON_NAM…"
click textarea "NONE URGENT M263250"
type textarea "NONE URGENT M263250"
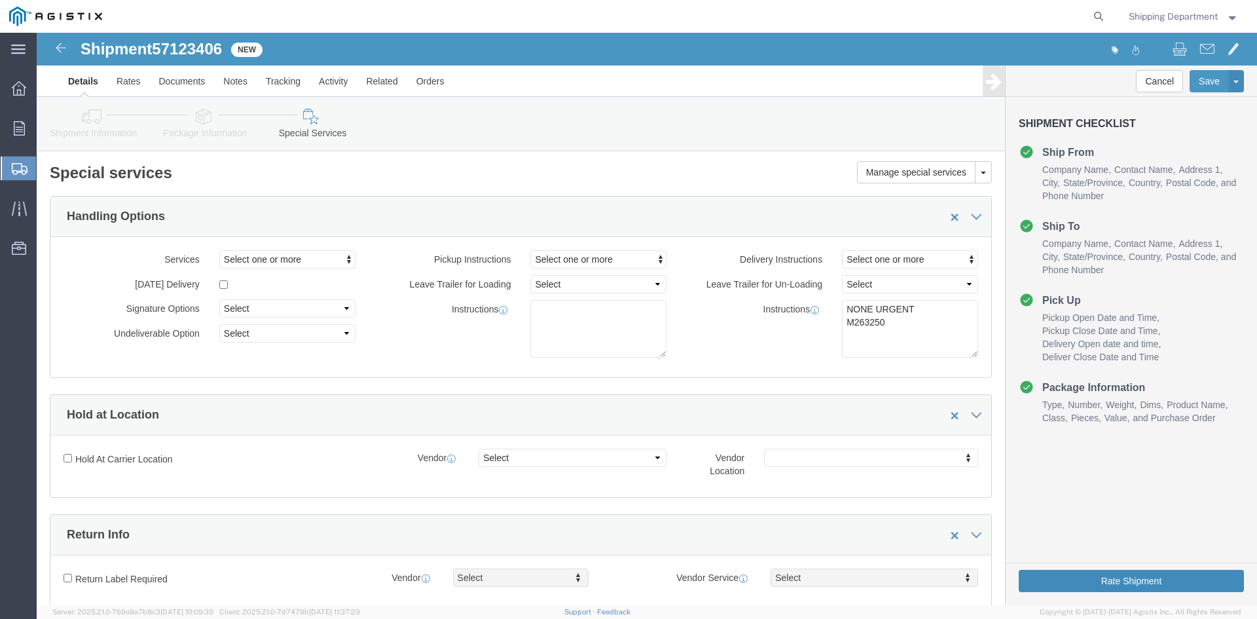
click button "Rate Shipment"
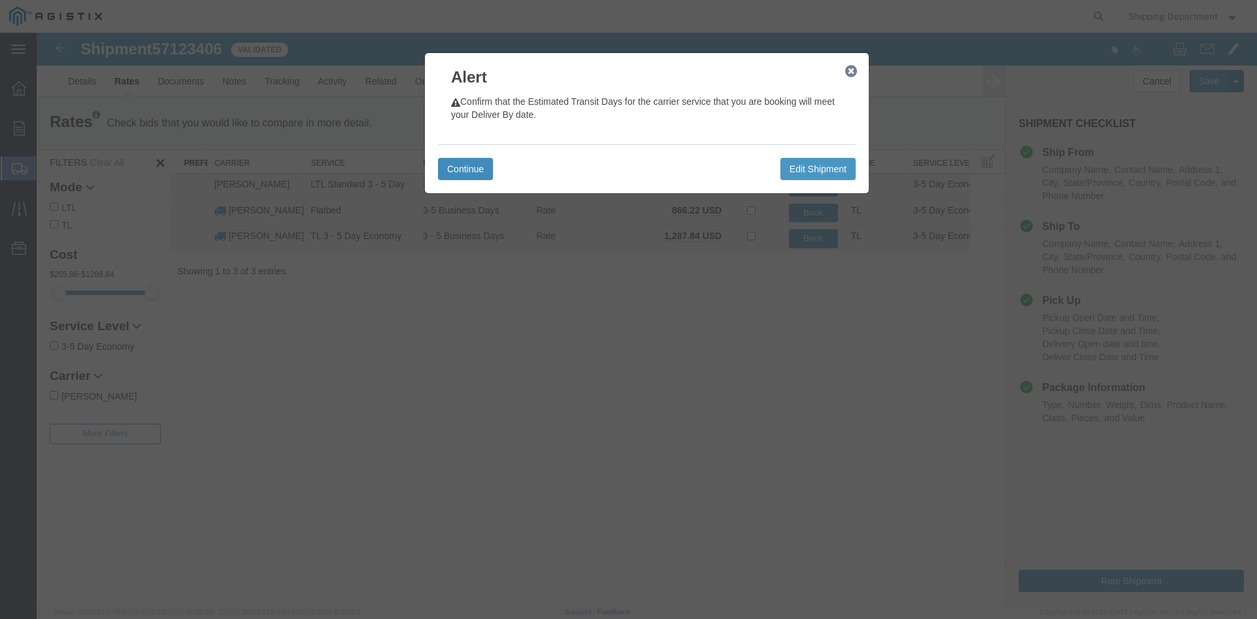
click at [471, 170] on button "Continue" at bounding box center [465, 169] width 55 height 22
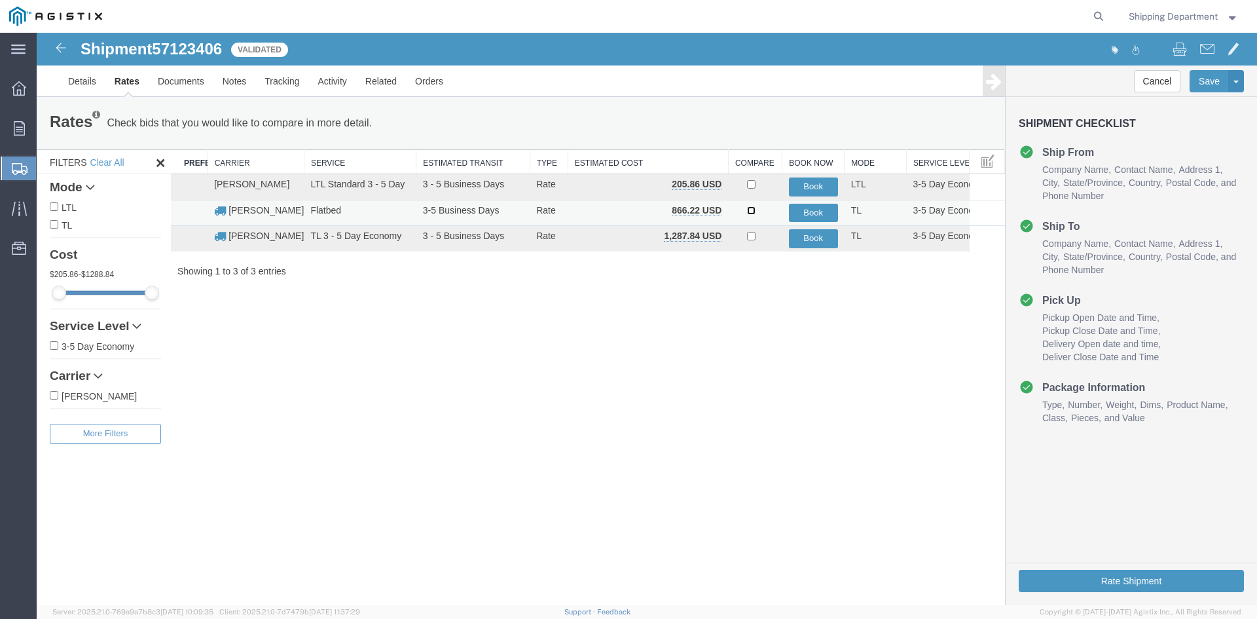
click at [749, 214] on input "checkbox" at bounding box center [751, 210] width 9 height 9
checkbox input "true"
click at [800, 210] on button "Book" at bounding box center [813, 213] width 49 height 19
